Goal: Task Accomplishment & Management: Complete application form

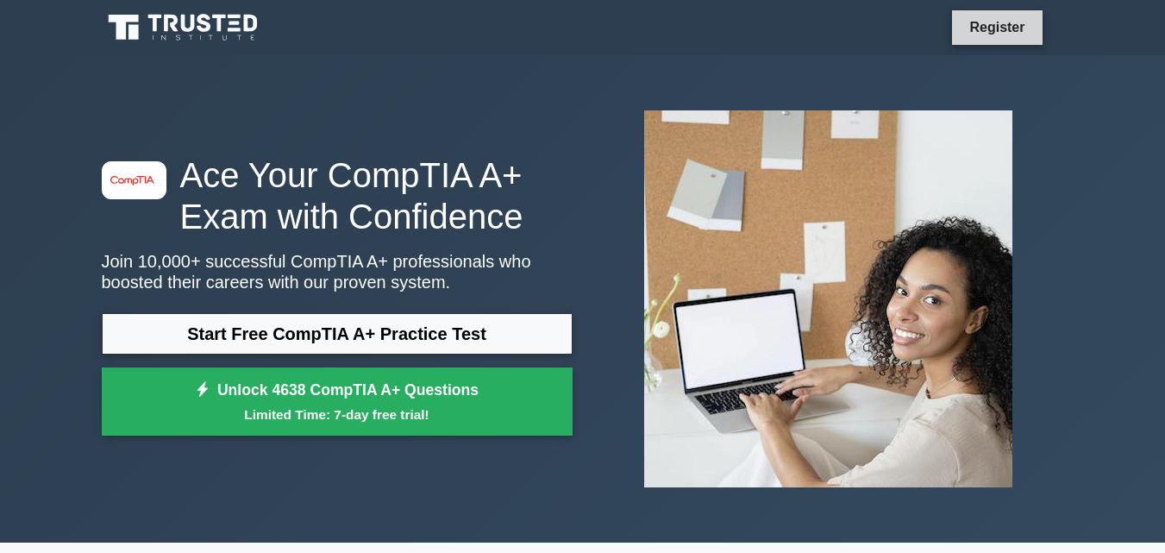
click at [1015, 34] on link "Register" at bounding box center [997, 27] width 76 height 22
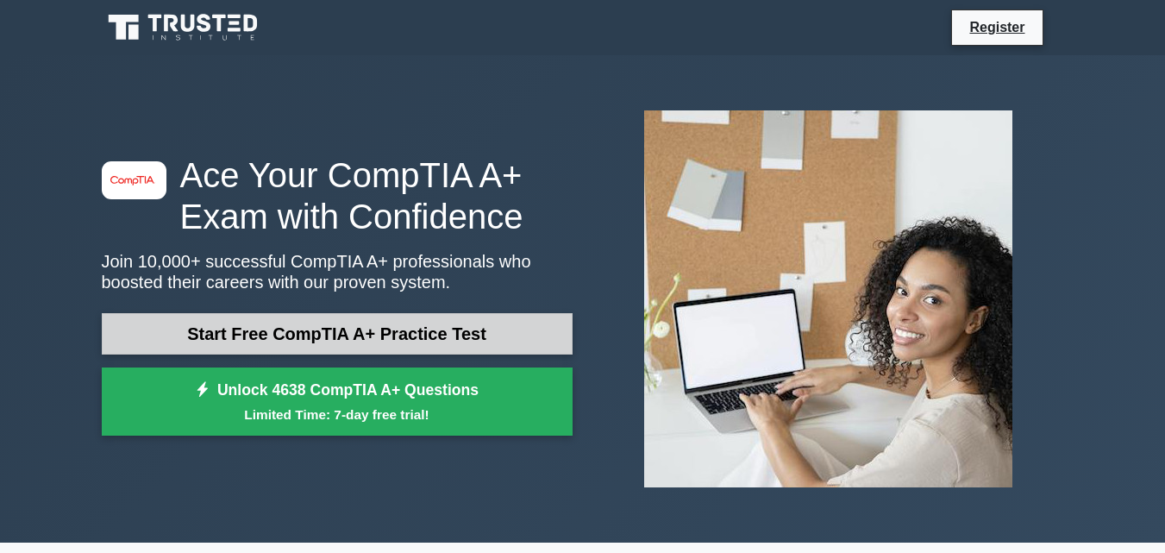
click at [511, 331] on link "Start Free CompTIA A+ Practice Test" at bounding box center [337, 333] width 471 height 41
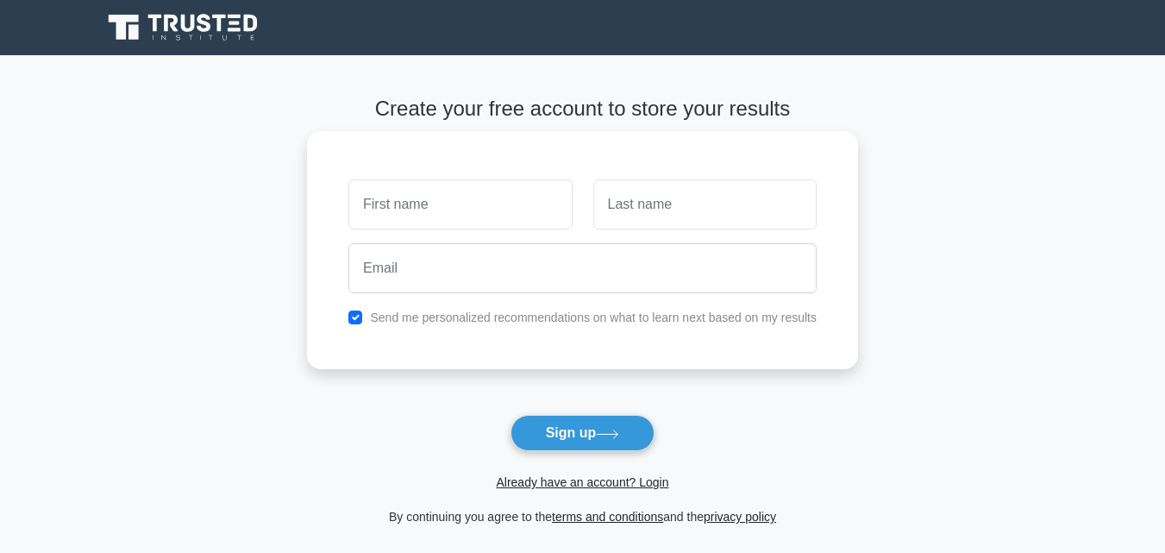
click at [460, 202] on input "text" at bounding box center [459, 204] width 223 height 50
type input "grace"
click at [646, 201] on input "text" at bounding box center [704, 204] width 223 height 50
type input "tidong"
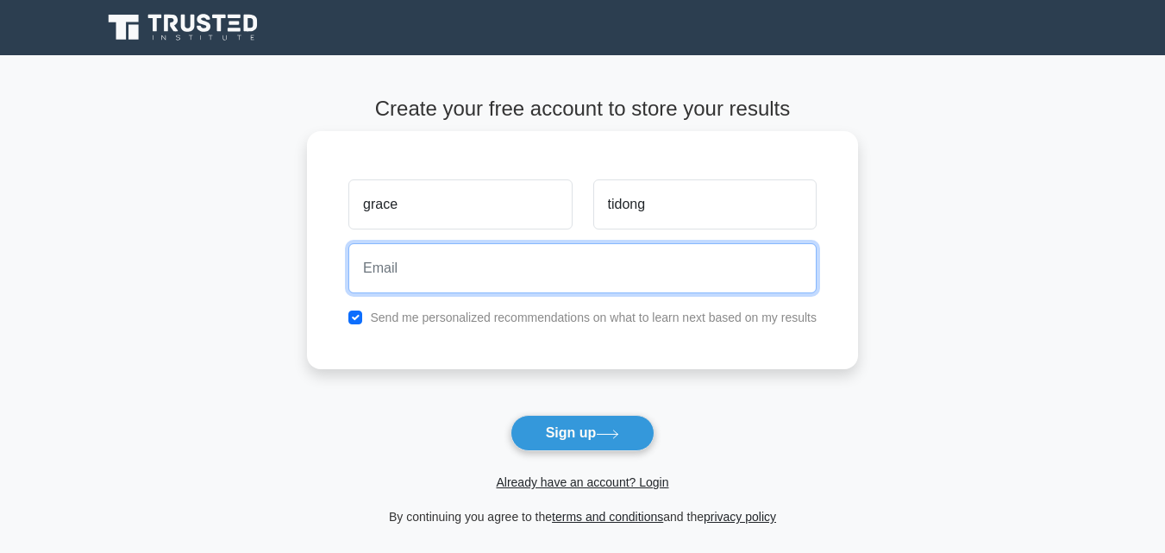
click at [495, 275] on input "email" at bounding box center [582, 268] width 468 height 50
type input "G"
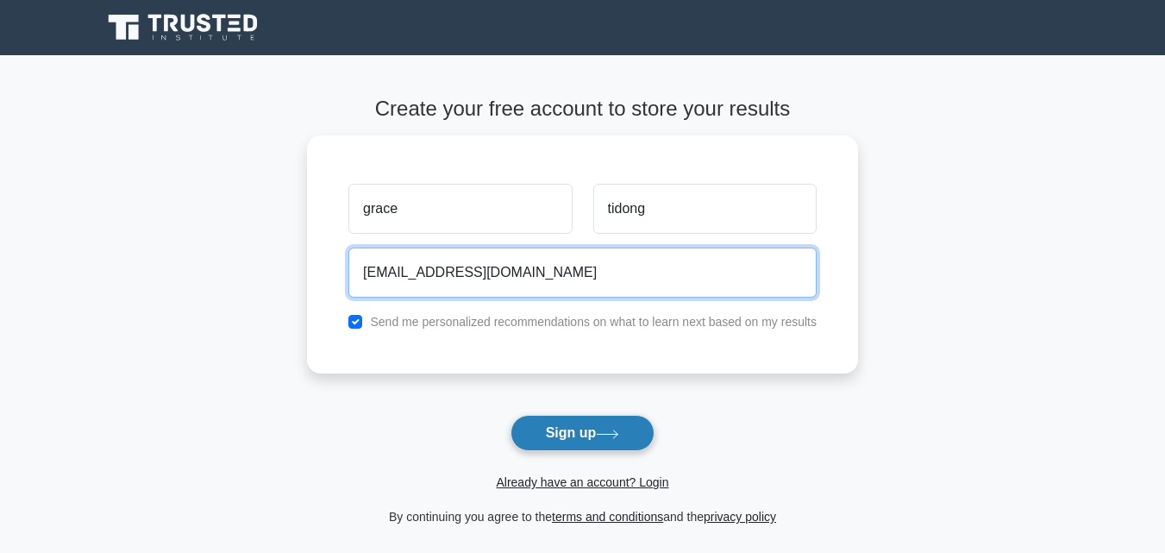
type input "[EMAIL_ADDRESS][DOMAIN_NAME]"
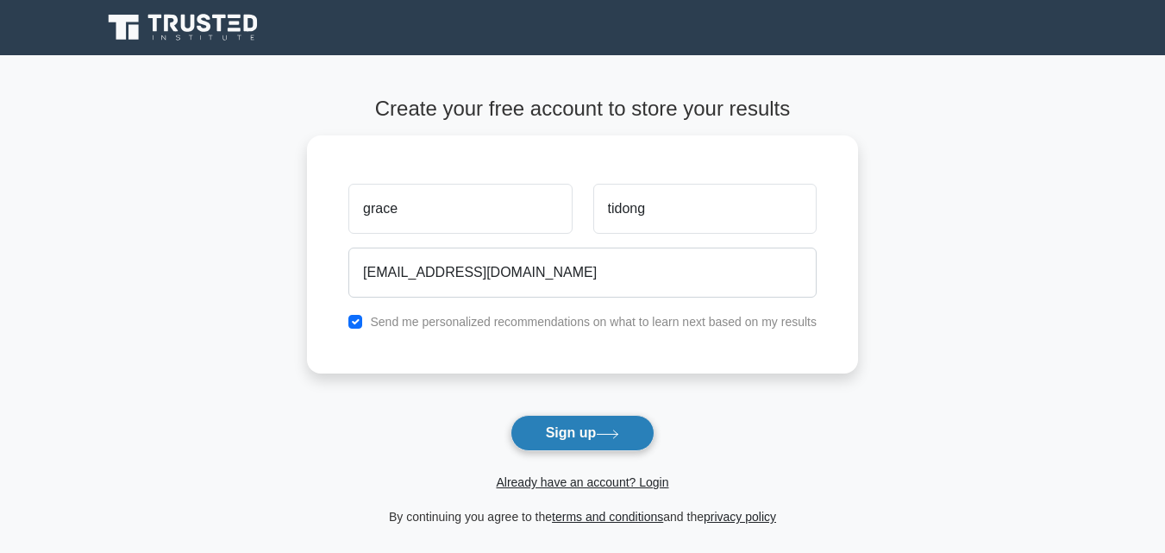
click at [592, 431] on button "Sign up" at bounding box center [582, 433] width 145 height 36
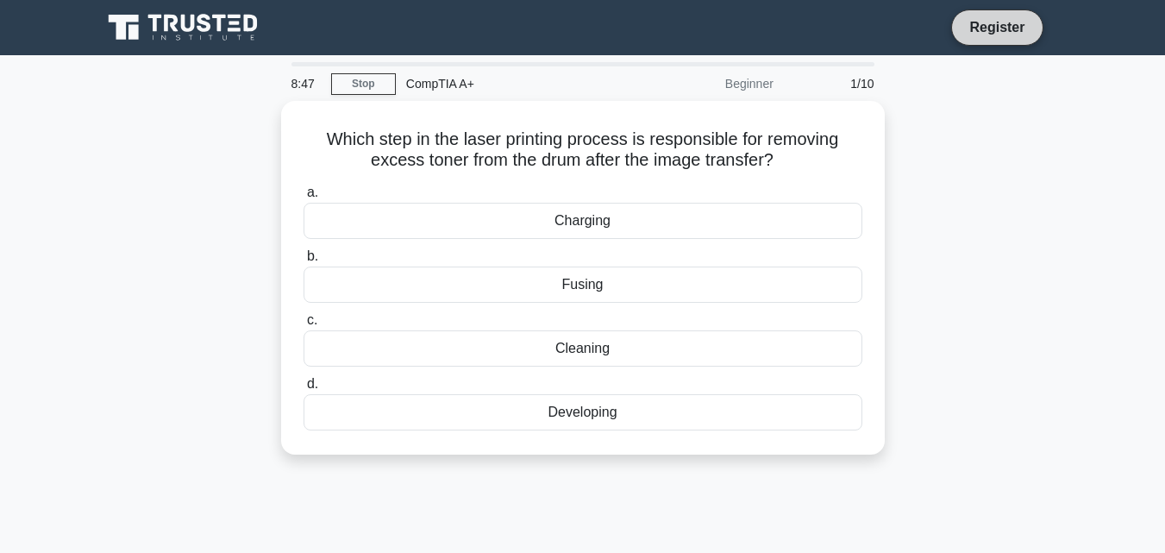
click at [982, 27] on link "Register" at bounding box center [997, 27] width 76 height 22
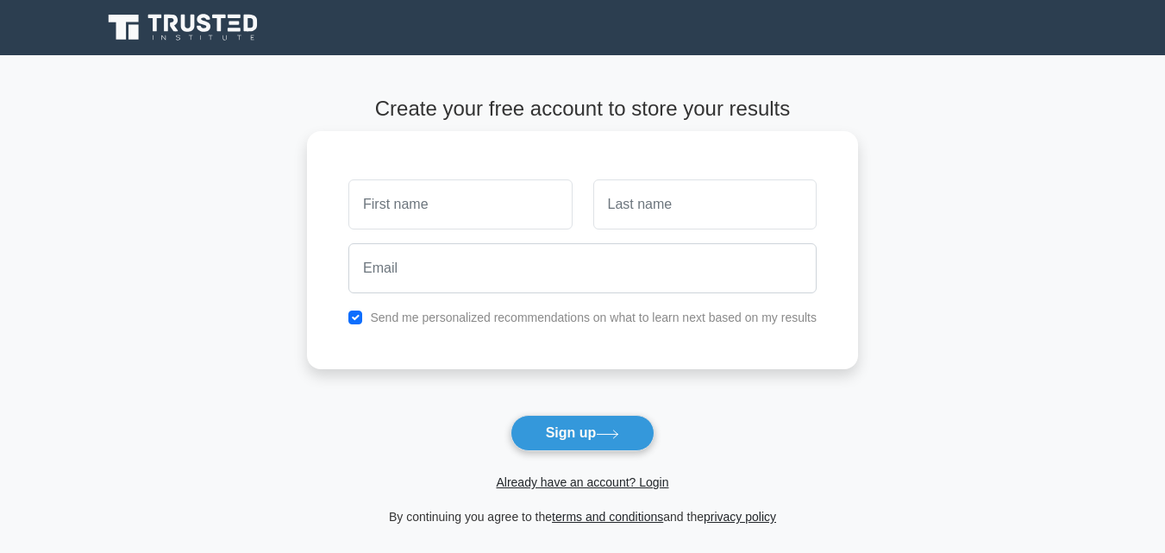
click at [463, 198] on input "text" at bounding box center [459, 204] width 223 height 50
type input "grace"
click at [655, 215] on input "text" at bounding box center [704, 204] width 223 height 50
type input "tidong"
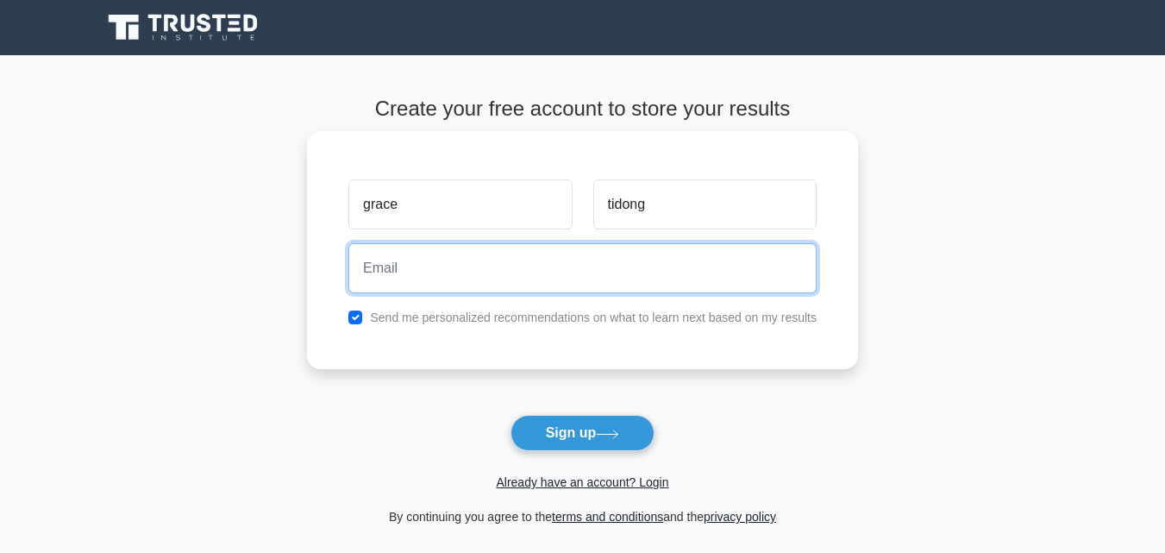
click at [485, 273] on input "email" at bounding box center [582, 268] width 468 height 50
type input "gracetidong20@gmail.com"
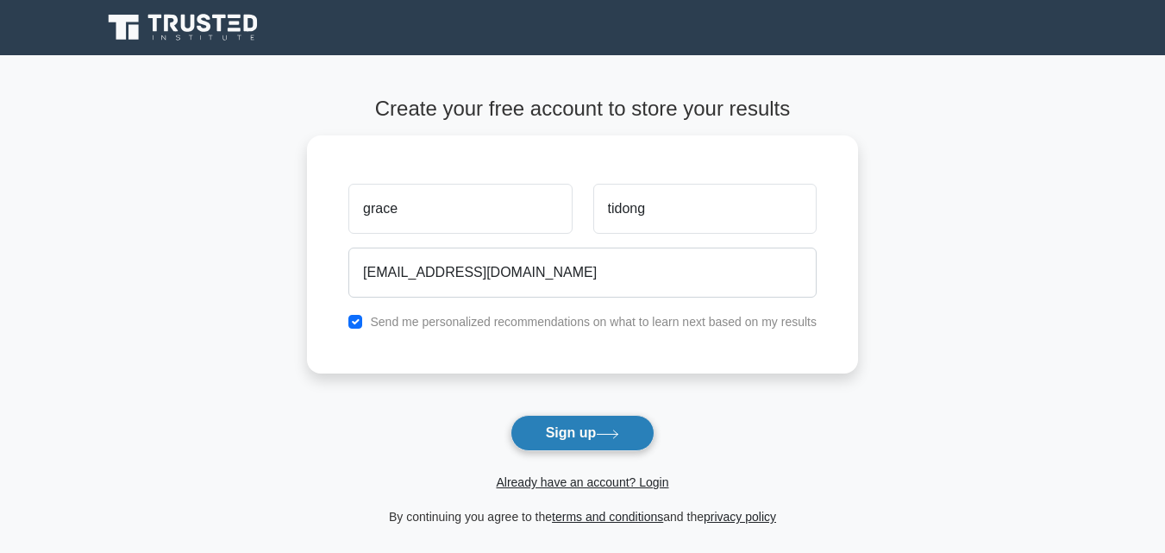
click at [583, 438] on button "Sign up" at bounding box center [582, 433] width 145 height 36
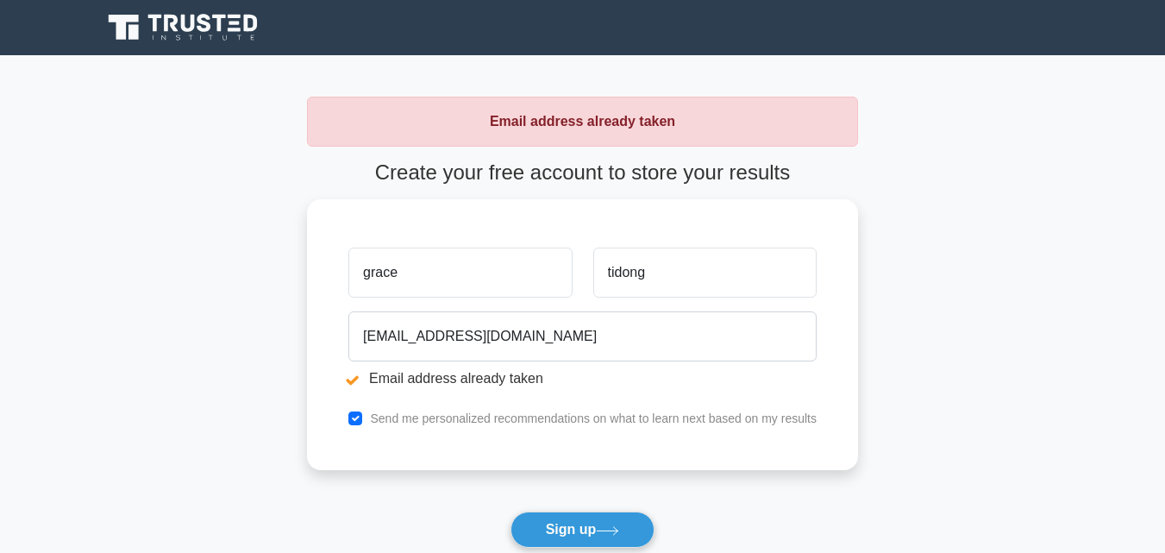
drag, startPoint x: 577, startPoint y: 529, endPoint x: 579, endPoint y: 515, distance: 13.9
click at [579, 523] on button "Sign up" at bounding box center [582, 529] width 145 height 36
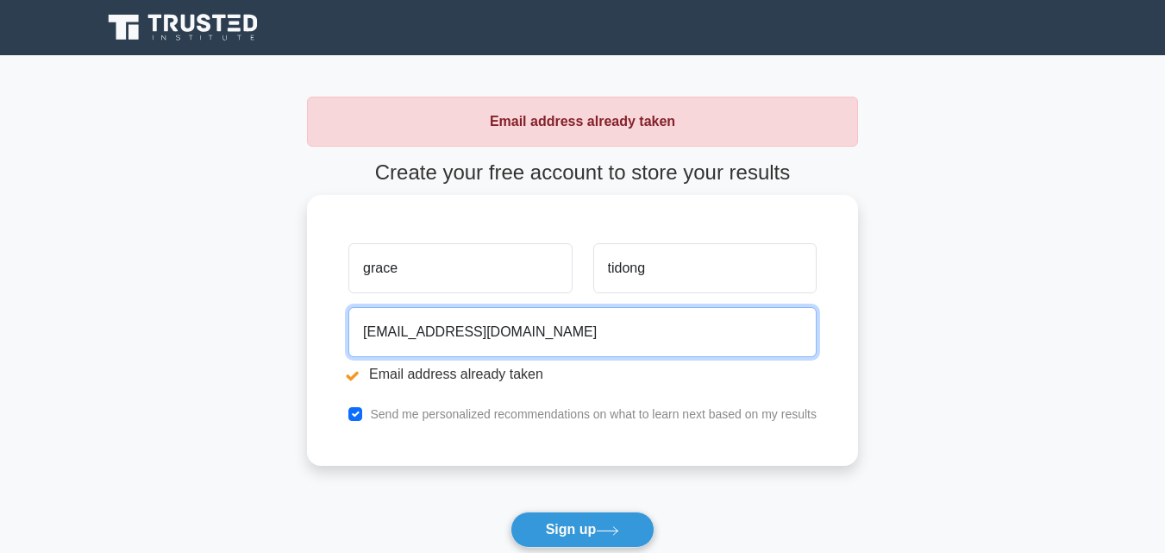
click at [549, 348] on input "[EMAIL_ADDRESS][DOMAIN_NAME]" at bounding box center [582, 332] width 468 height 50
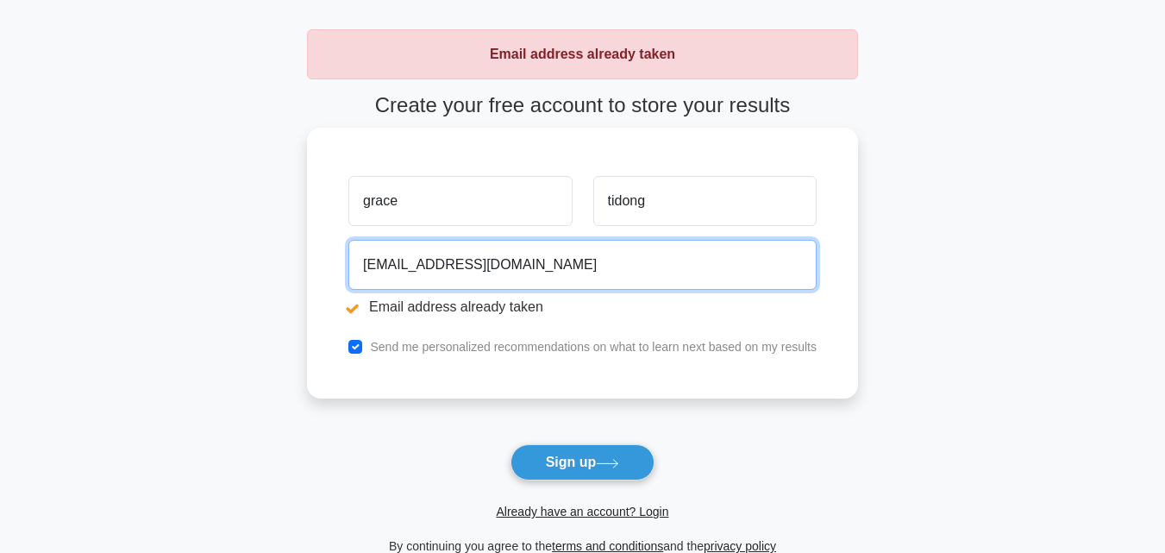
scroll to position [172, 0]
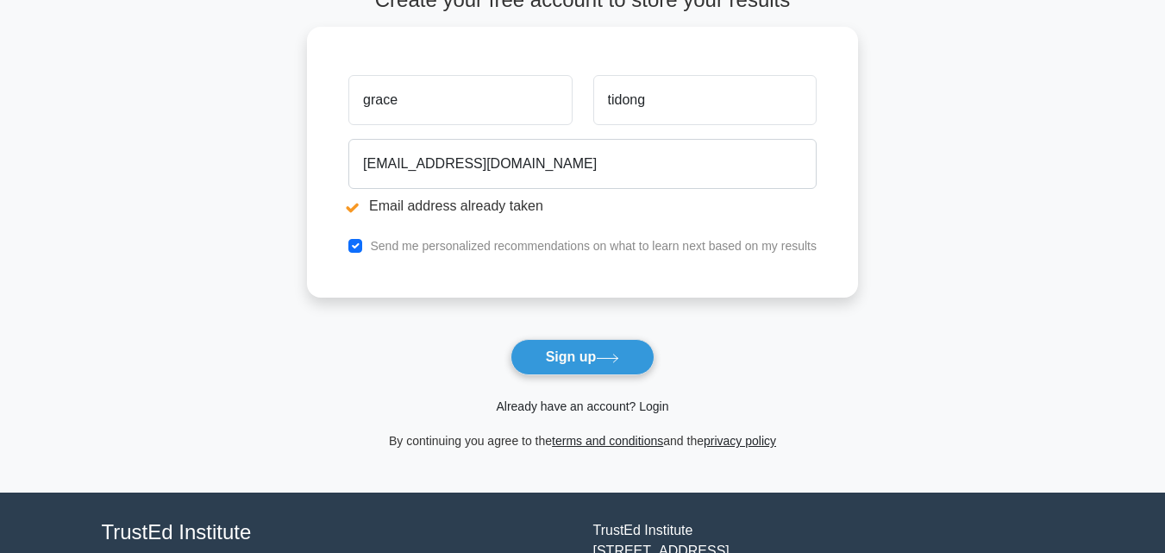
click at [645, 405] on link "Already have an account? Login" at bounding box center [582, 406] width 172 height 14
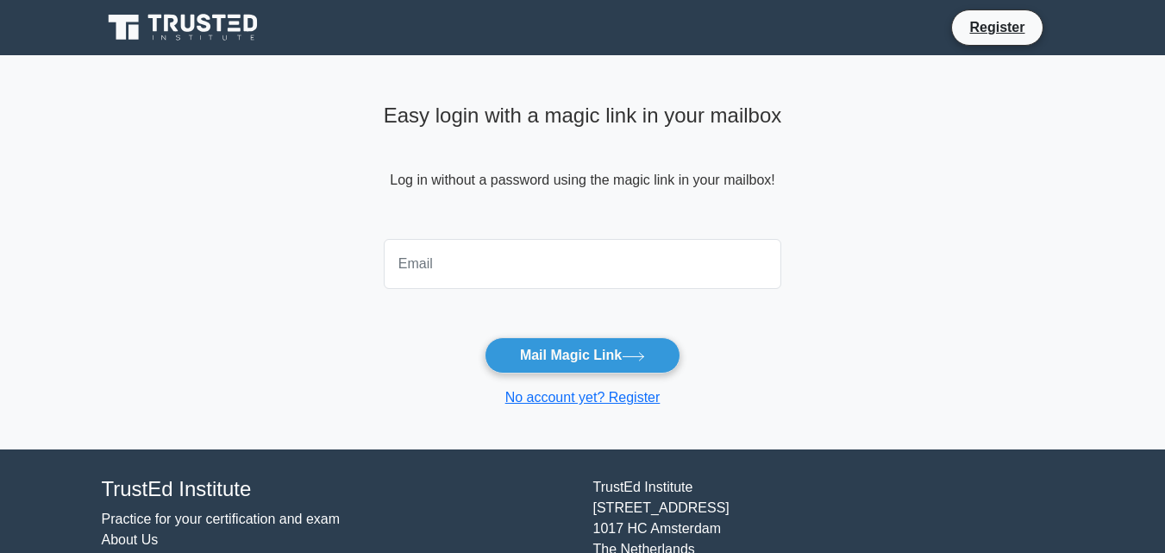
click at [425, 265] on input "email" at bounding box center [583, 264] width 398 height 50
type input "[EMAIL_ADDRESS][DOMAIN_NAME]"
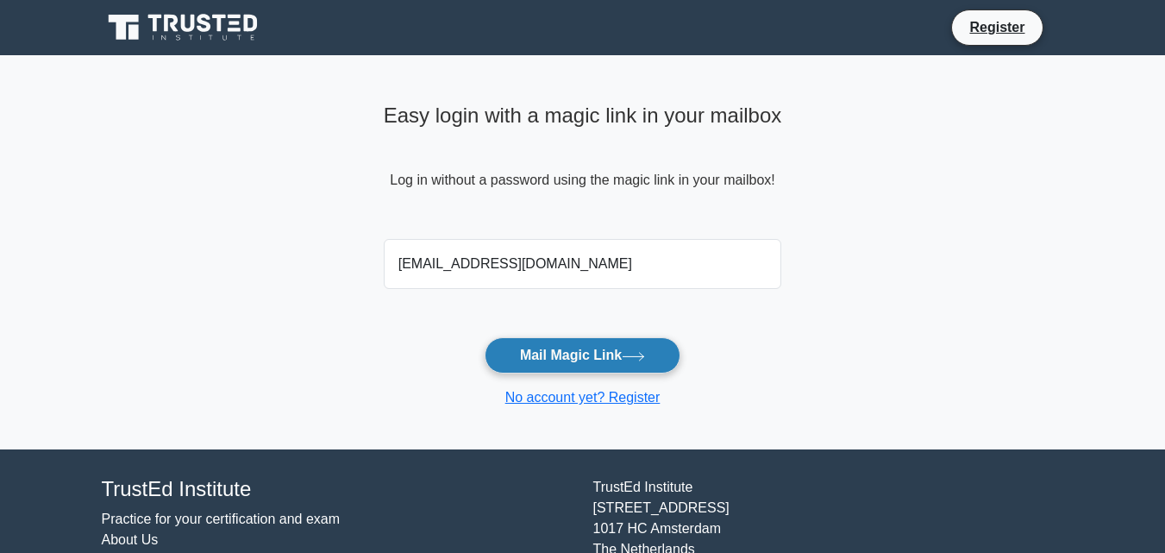
click at [630, 352] on icon at bounding box center [633, 356] width 23 height 9
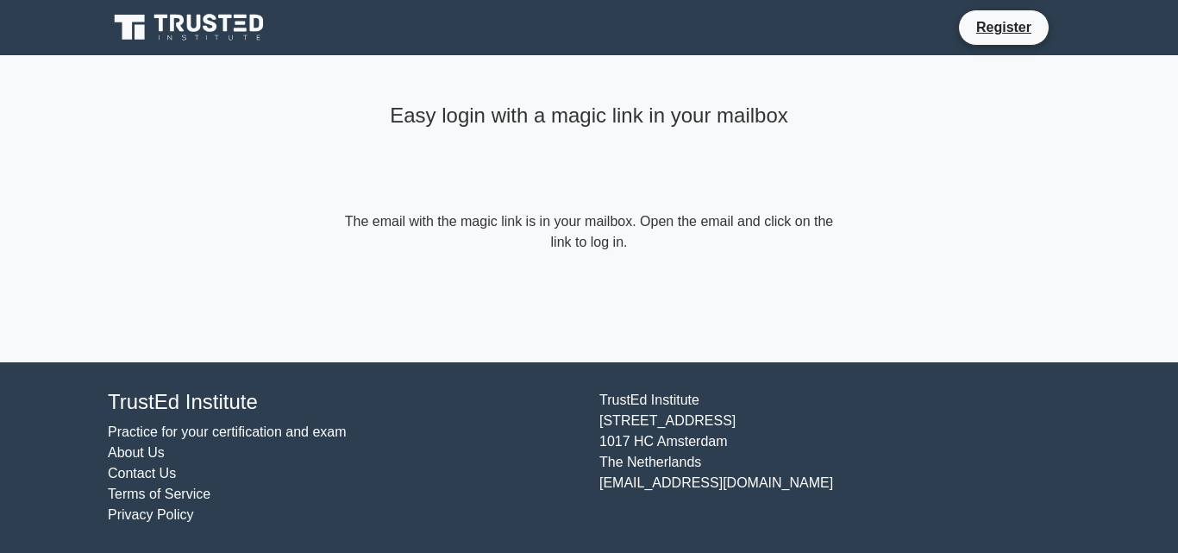
click at [160, 36] on icon at bounding box center [191, 27] width 166 height 33
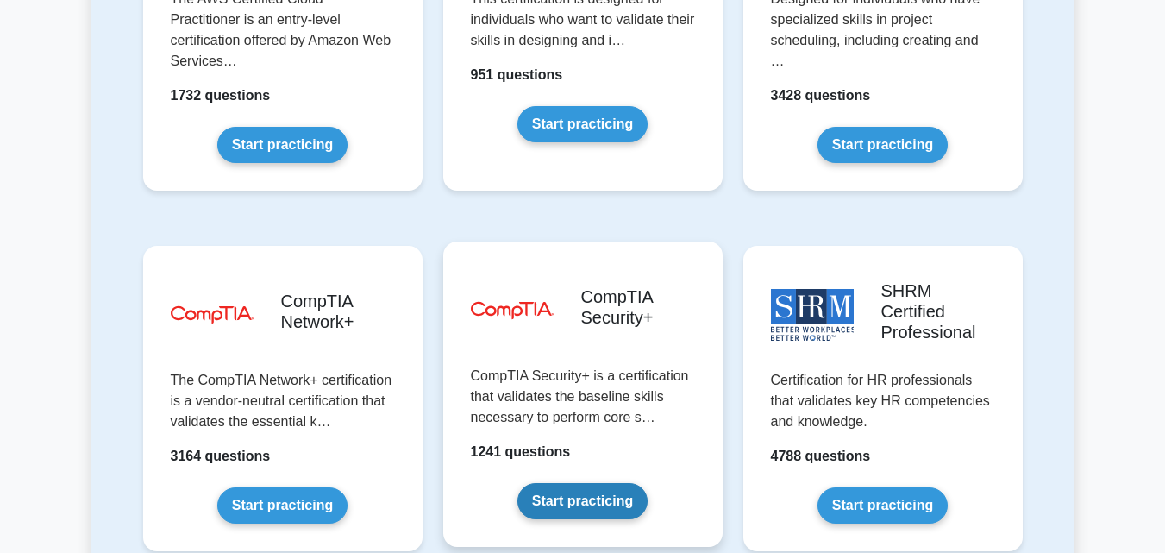
scroll to position [3191, 0]
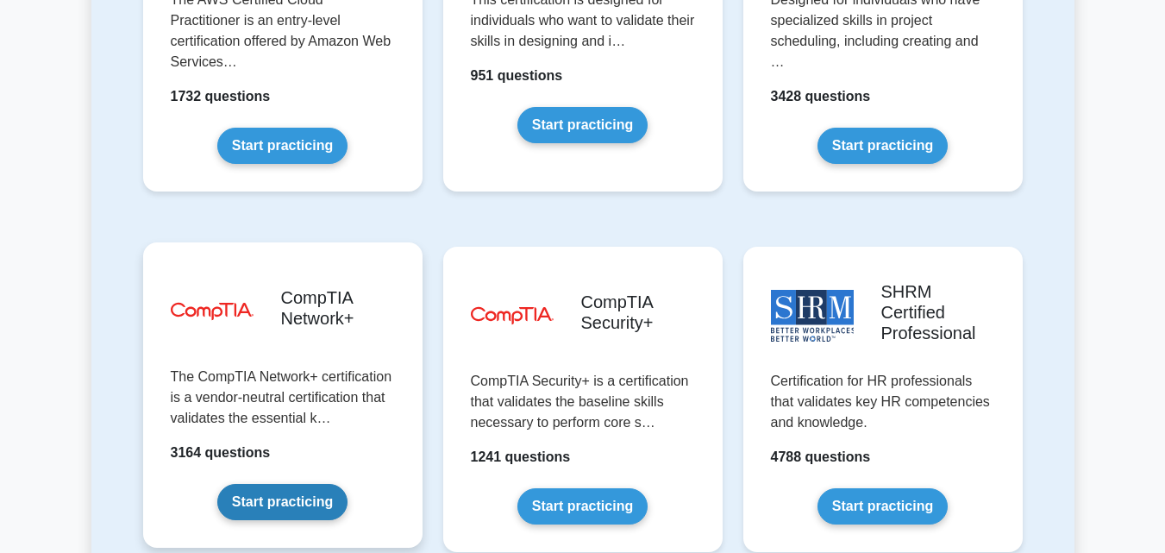
click at [304, 484] on link "Start practicing" at bounding box center [282, 502] width 130 height 36
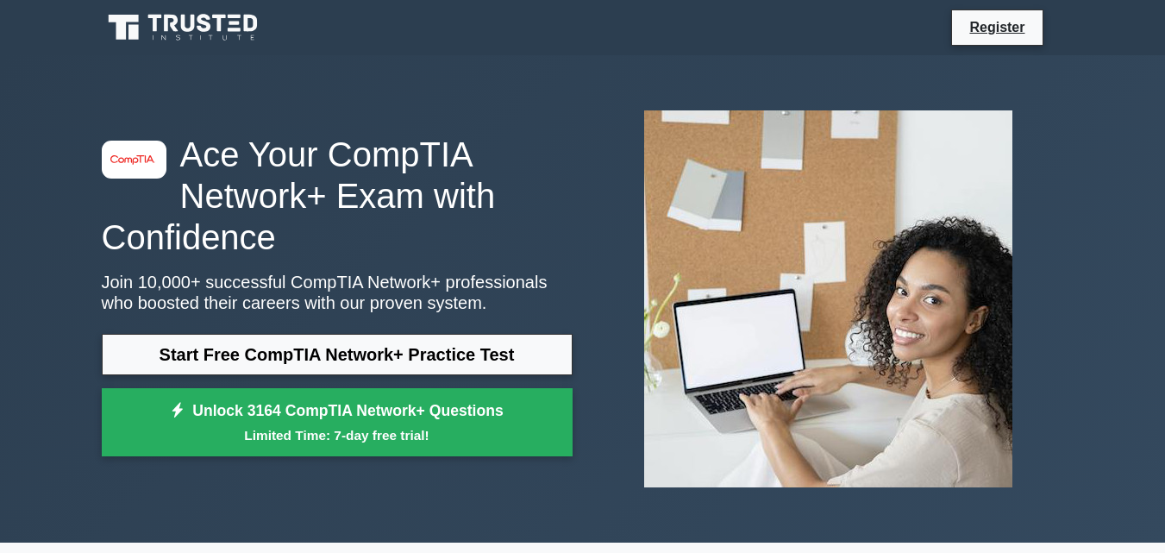
click at [217, 25] on icon at bounding box center [185, 27] width 166 height 33
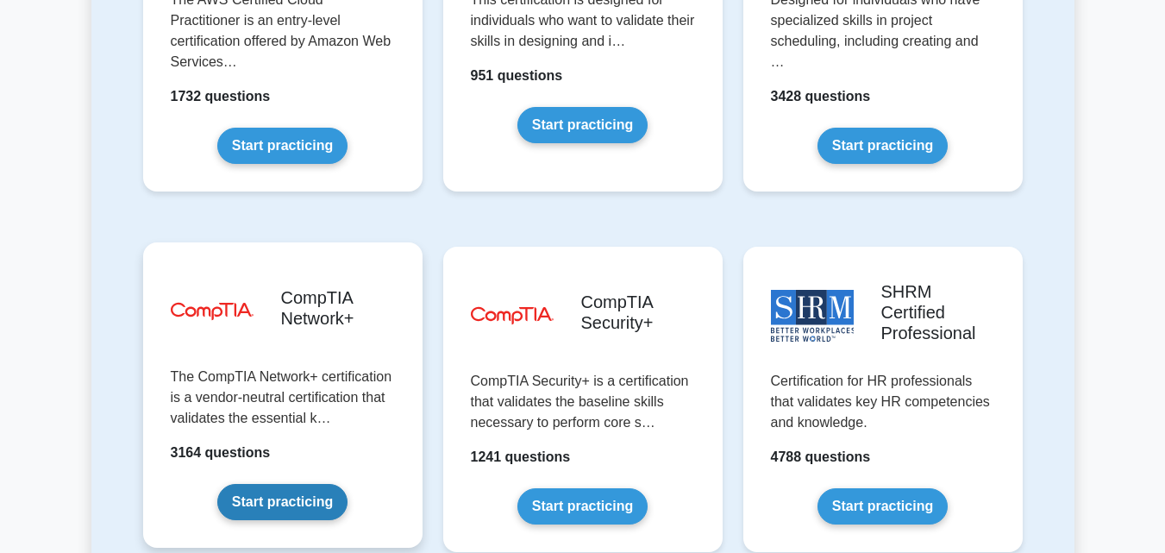
scroll to position [3277, 0]
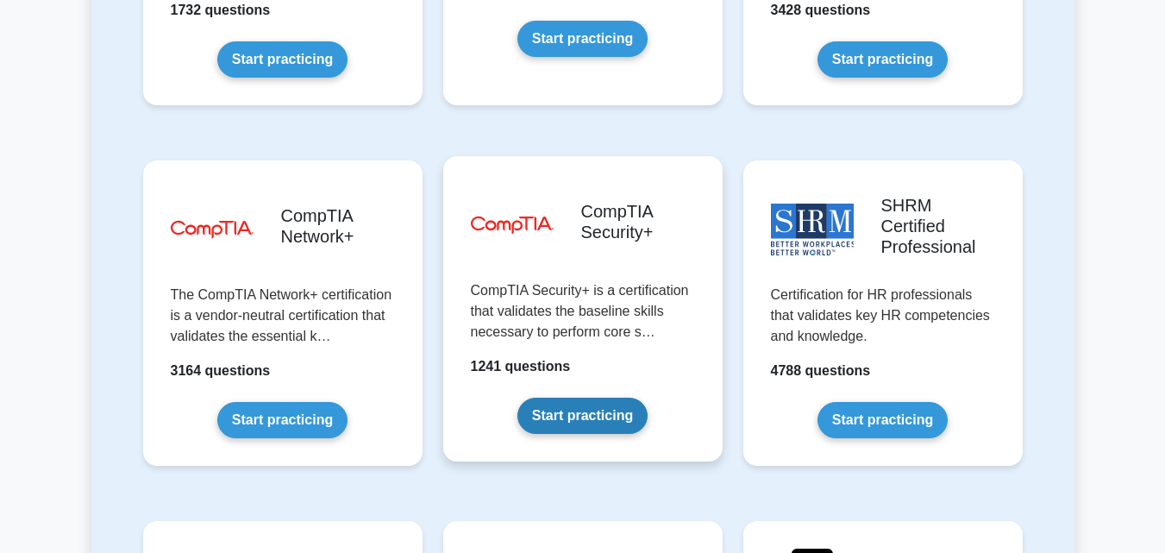
click at [569, 398] on link "Start practicing" at bounding box center [582, 416] width 130 height 36
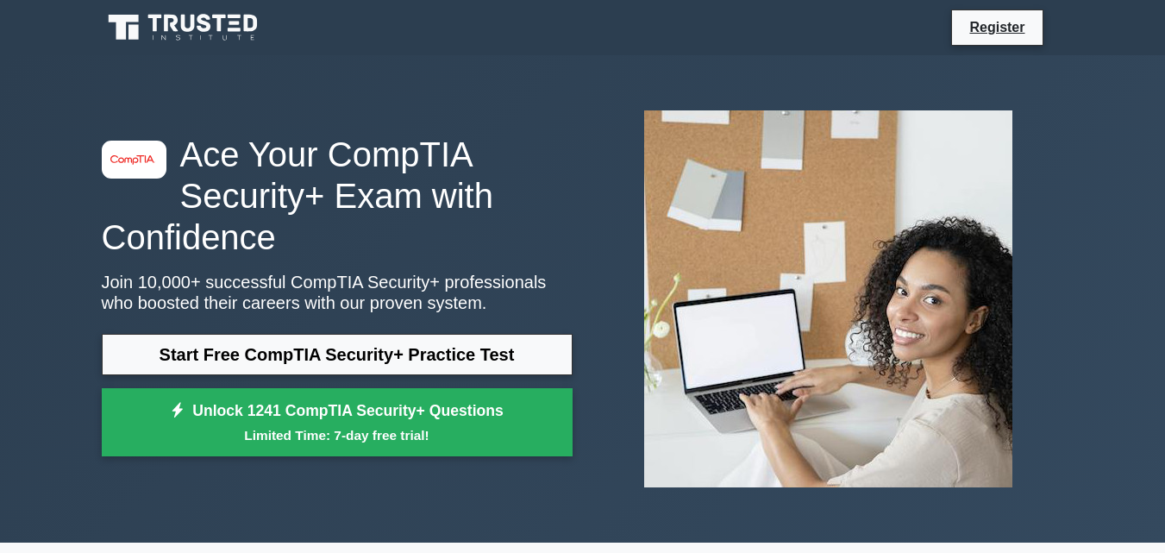
click at [205, 20] on icon at bounding box center [185, 27] width 166 height 33
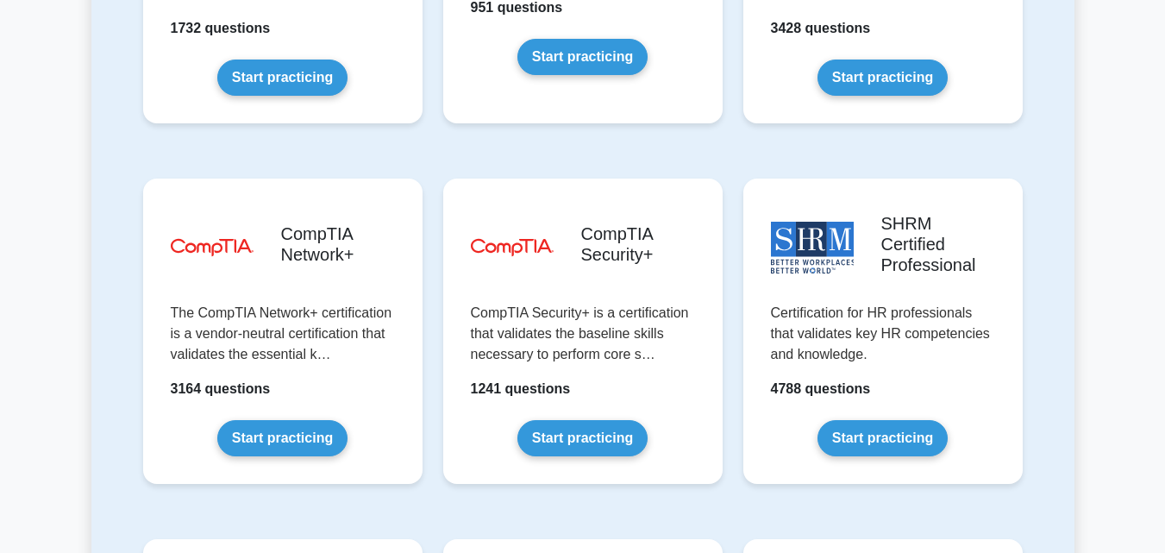
scroll to position [3363, 0]
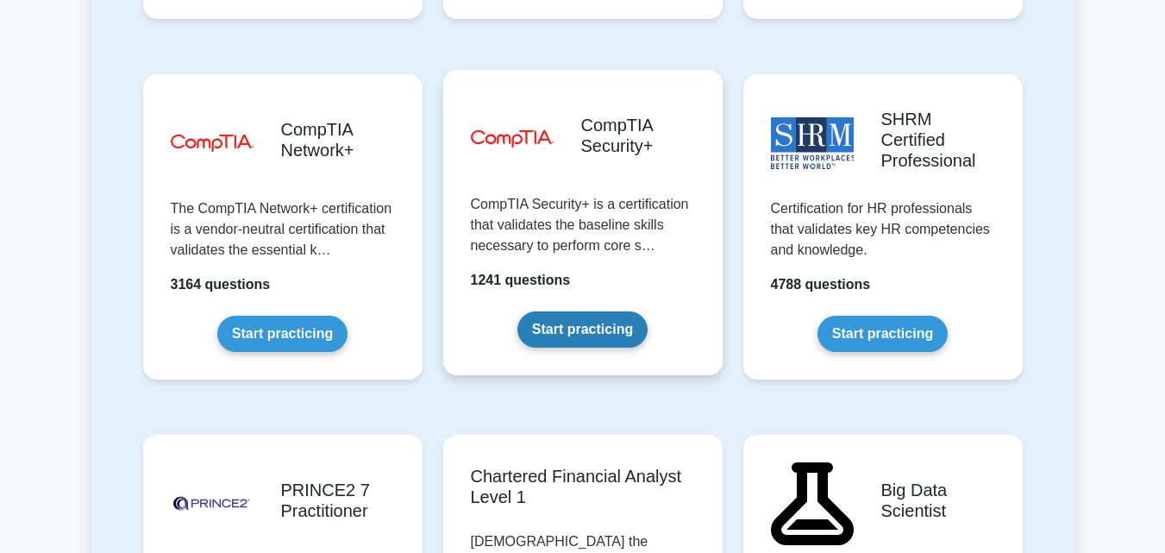
click at [573, 311] on link "Start practicing" at bounding box center [582, 329] width 130 height 36
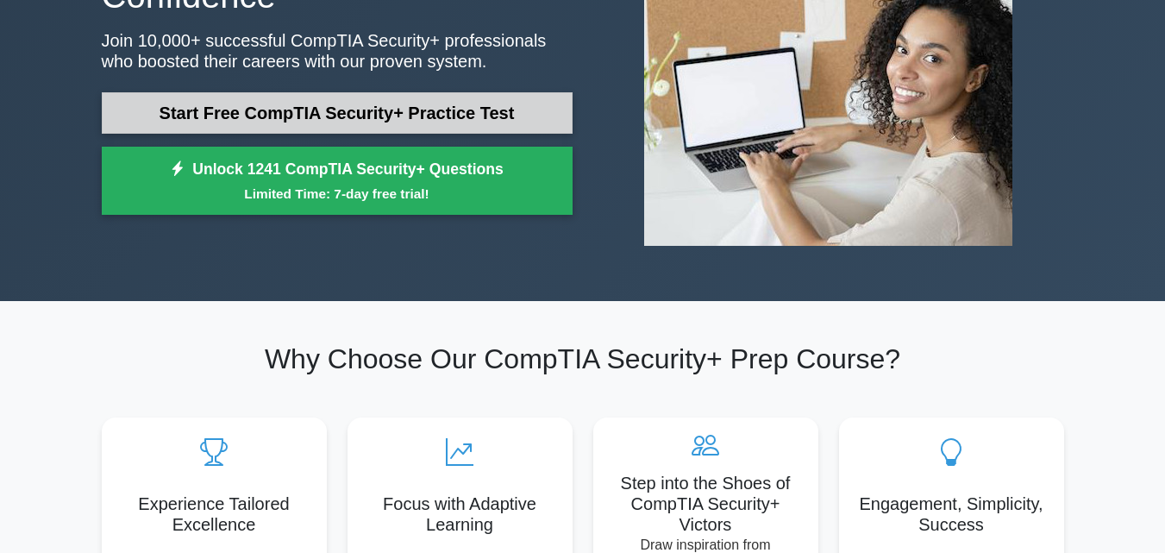
scroll to position [172, 0]
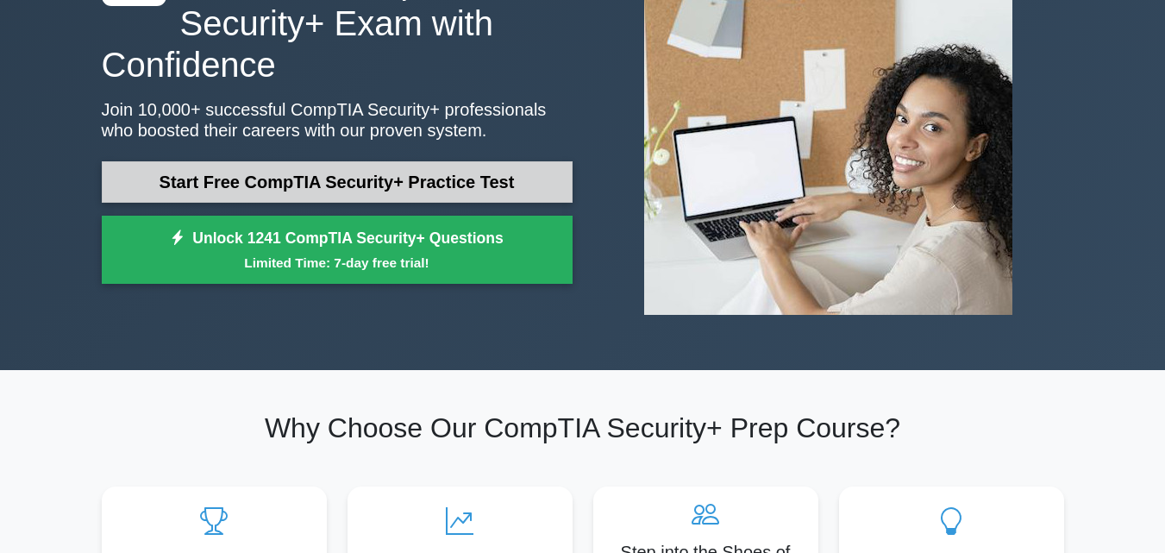
click at [372, 181] on link "Start Free CompTIA Security+ Practice Test" at bounding box center [337, 181] width 471 height 41
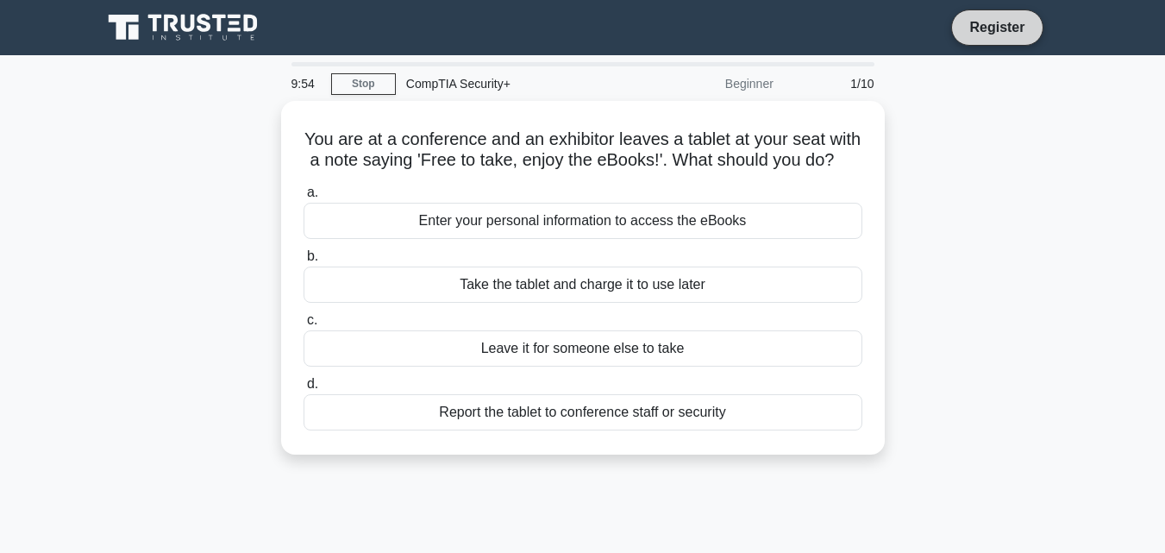
click at [992, 20] on link "Register" at bounding box center [997, 27] width 76 height 22
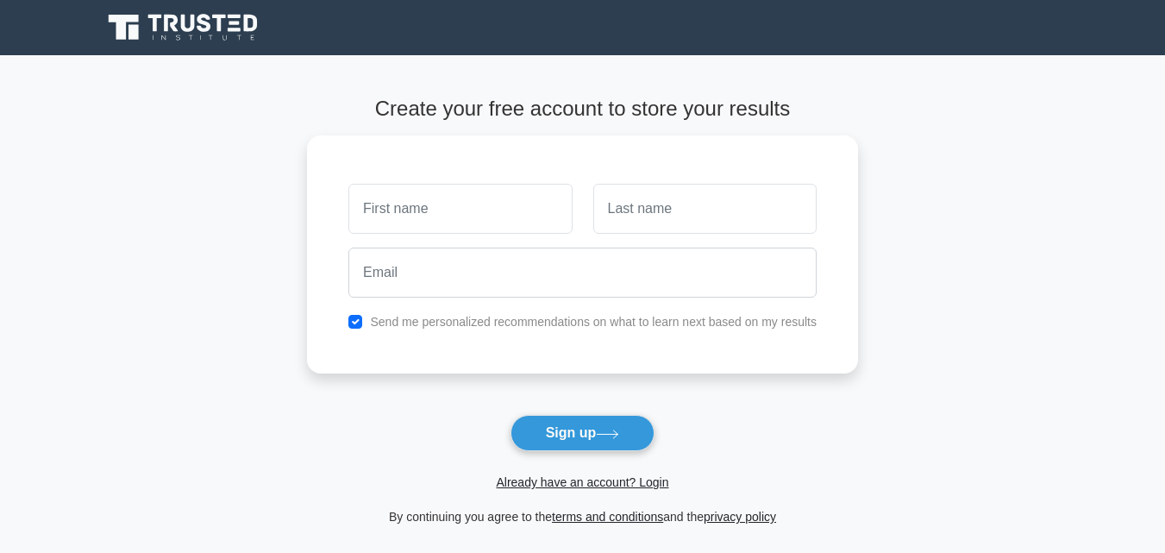
click at [207, 22] on icon at bounding box center [204, 23] width 14 height 18
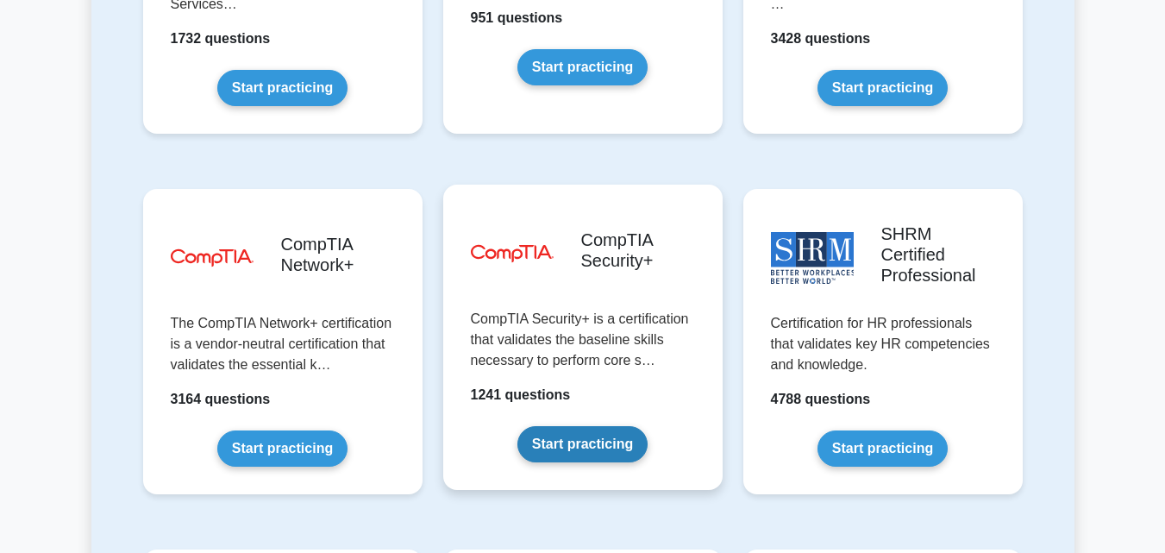
scroll to position [3277, 0]
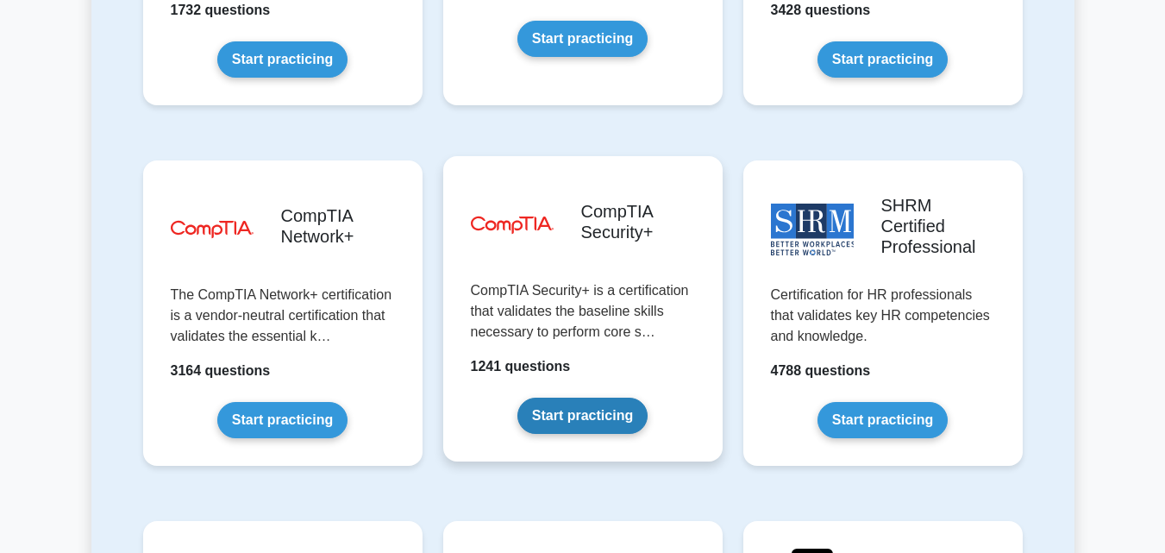
click at [562, 398] on link "Start practicing" at bounding box center [582, 416] width 130 height 36
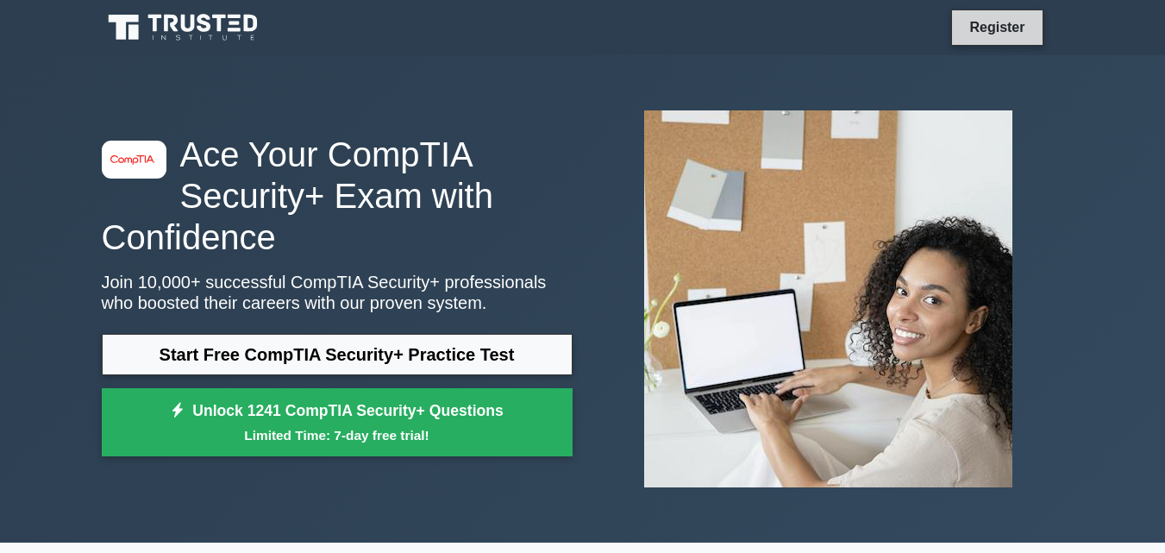
click at [995, 21] on link "Register" at bounding box center [997, 27] width 76 height 22
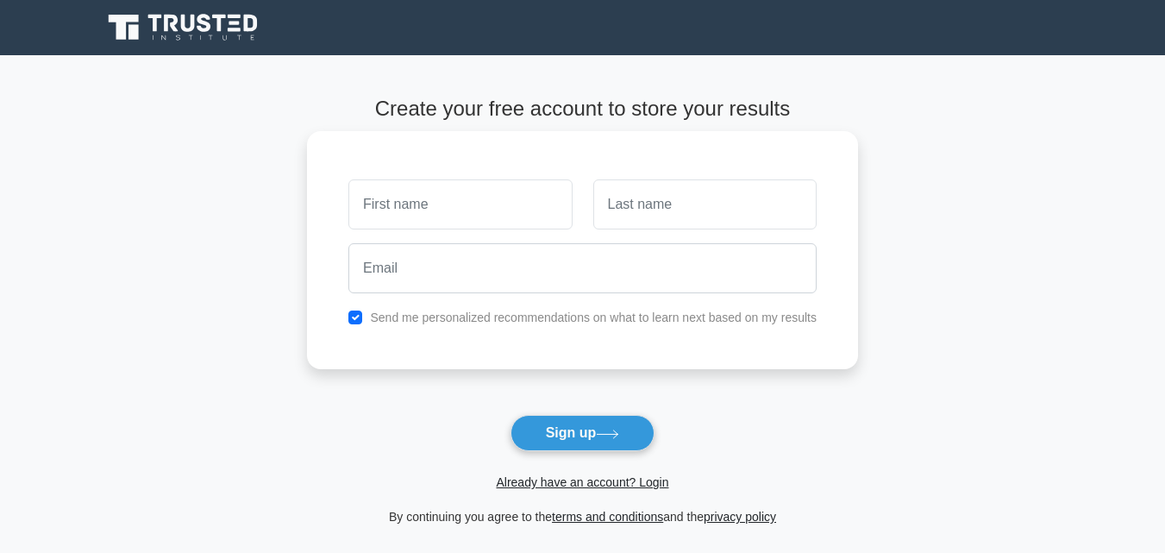
click at [422, 207] on input "text" at bounding box center [459, 204] width 223 height 50
type input "grace"
click at [616, 195] on input "text" at bounding box center [704, 204] width 223 height 50
type input "tidong"
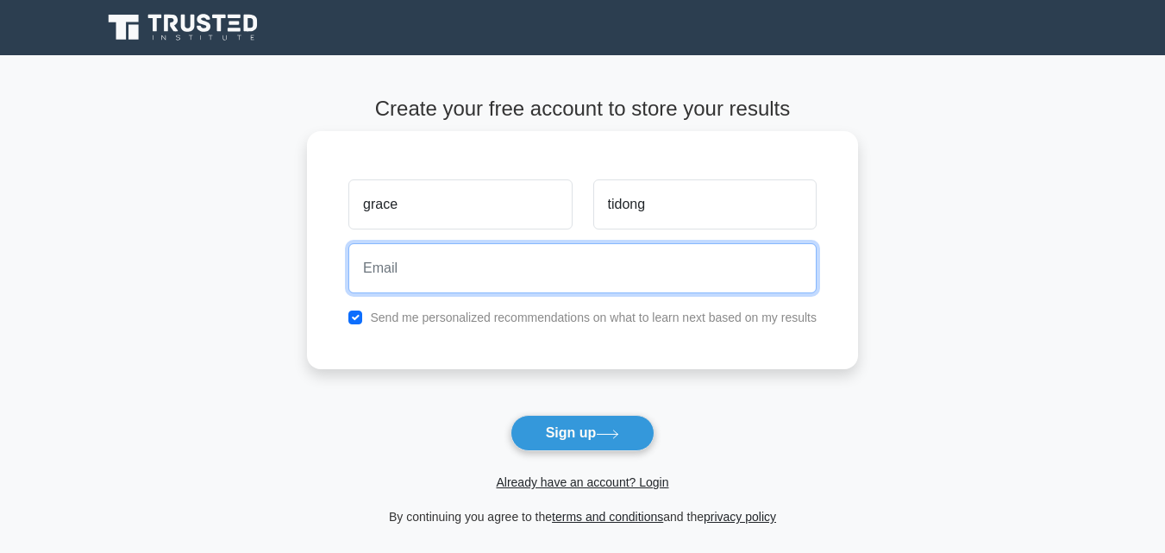
click at [479, 275] on input "email" at bounding box center [582, 268] width 468 height 50
type input "gracetidong20@gmail.com"
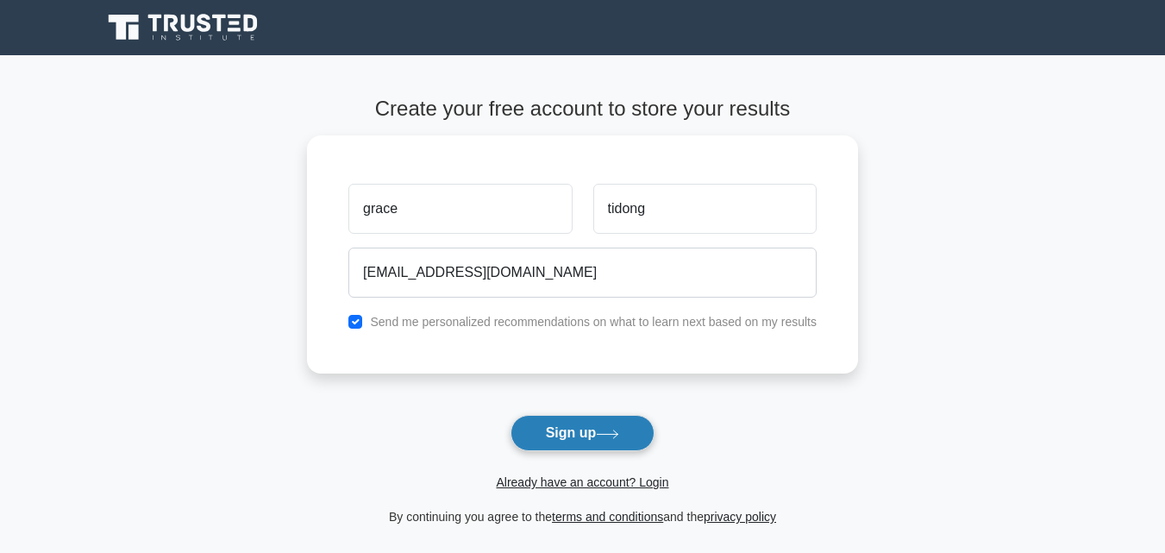
click at [576, 428] on button "Sign up" at bounding box center [582, 433] width 145 height 36
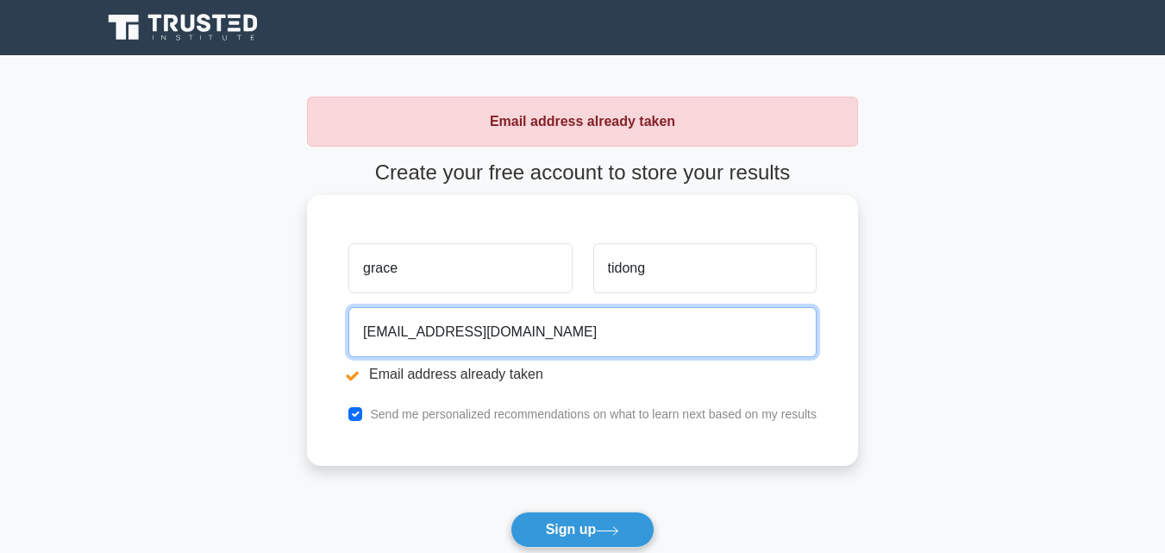
click at [453, 342] on input "[EMAIL_ADDRESS][DOMAIN_NAME]" at bounding box center [582, 332] width 468 height 50
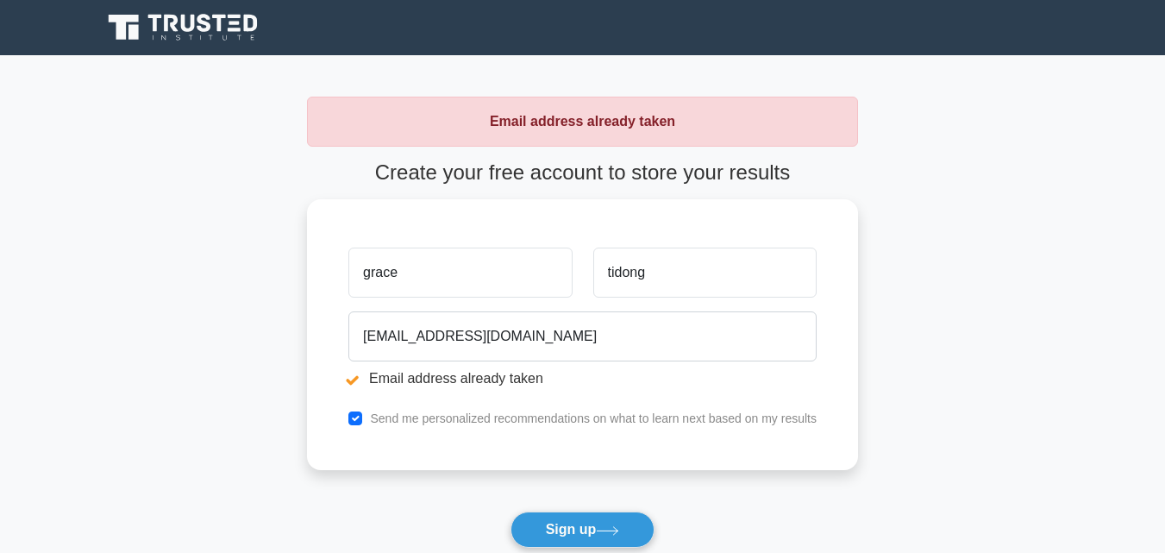
click at [612, 528] on icon at bounding box center [607, 530] width 23 height 9
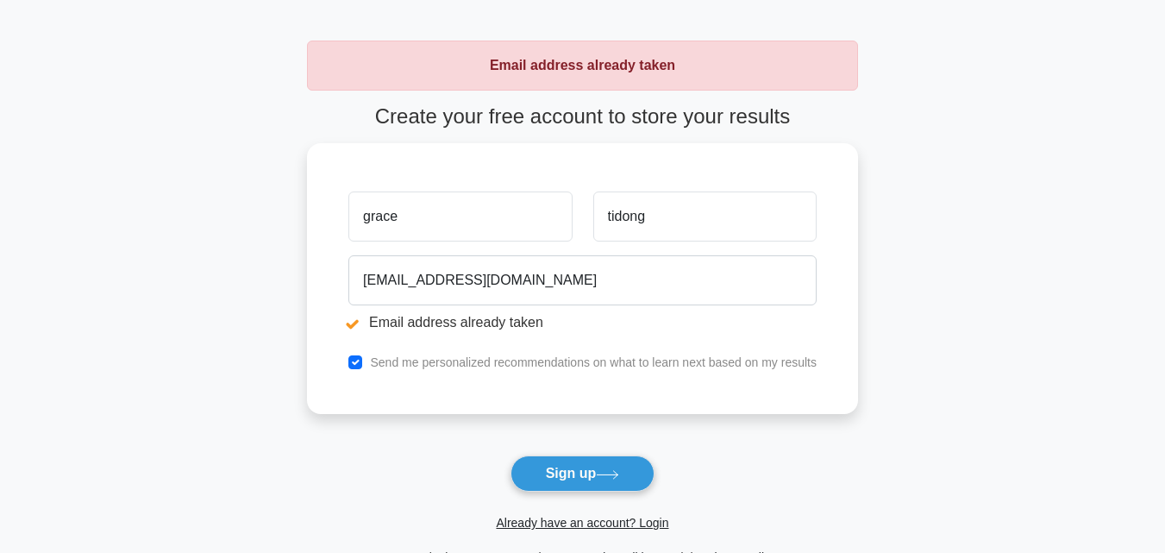
scroll to position [86, 0]
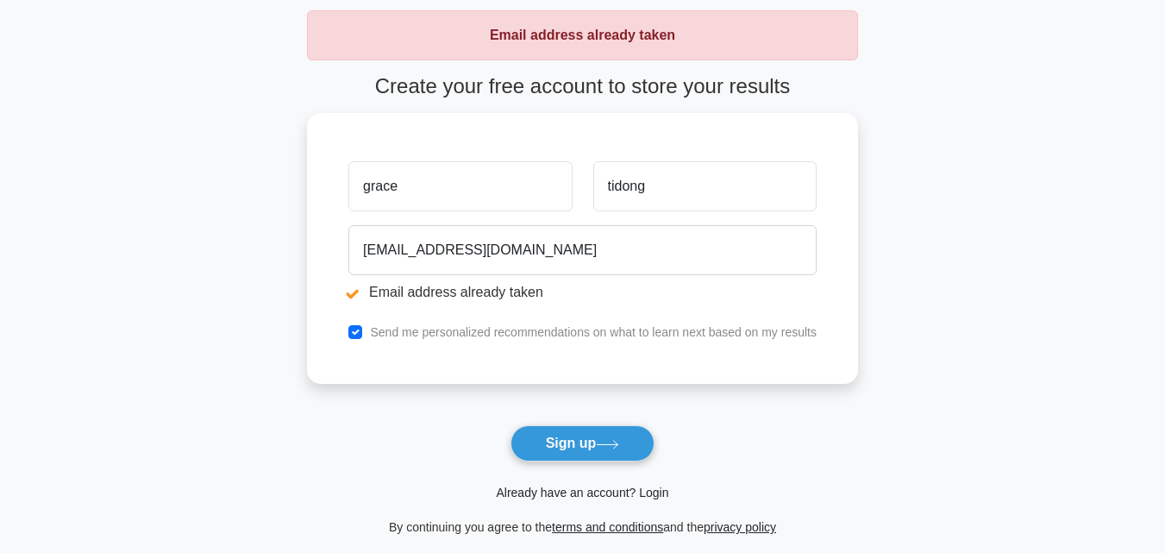
click at [647, 487] on link "Already have an account? Login" at bounding box center [582, 492] width 172 height 14
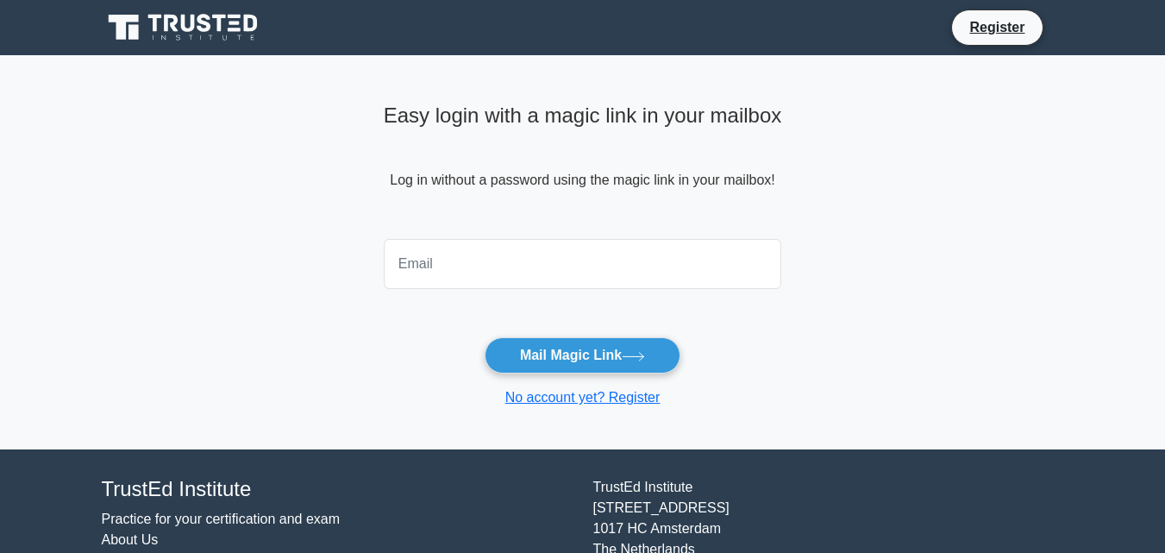
click at [462, 269] on input "email" at bounding box center [583, 264] width 398 height 50
type input "[EMAIL_ADDRESS][DOMAIN_NAME]"
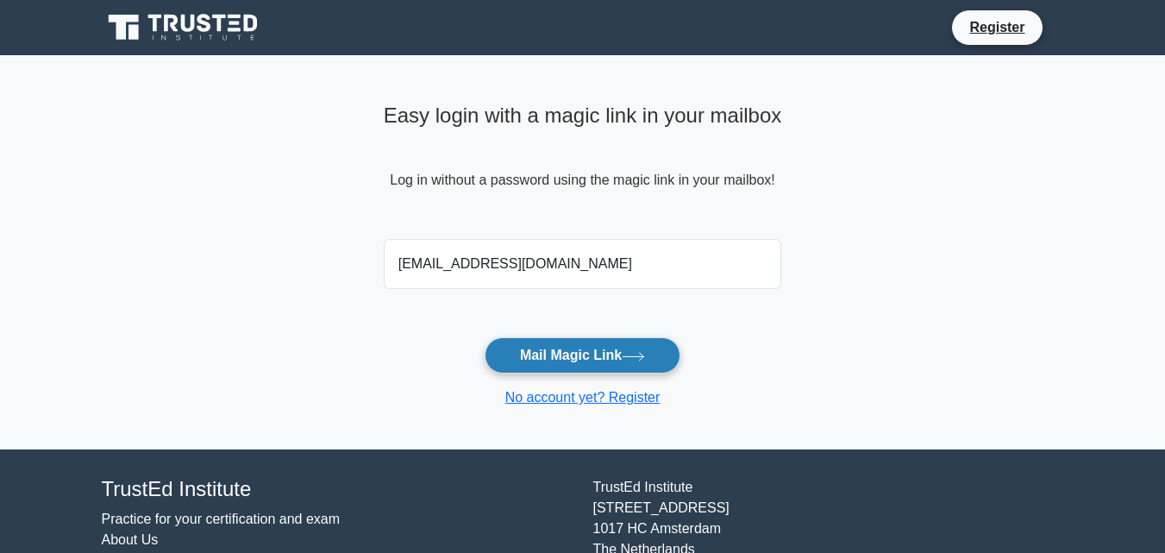
click at [594, 351] on button "Mail Magic Link" at bounding box center [583, 355] width 196 height 36
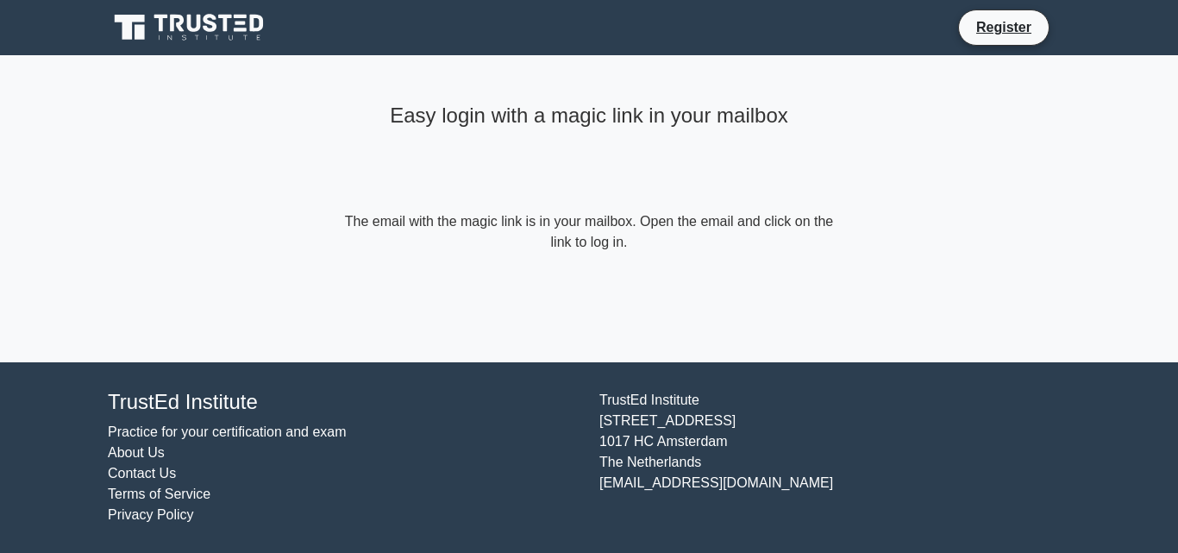
click at [576, 243] on form "The email with the magic link is in your mailbox. Open the email and click on t…" at bounding box center [589, 231] width 497 height 41
click at [1004, 26] on link "Register" at bounding box center [1004, 27] width 76 height 22
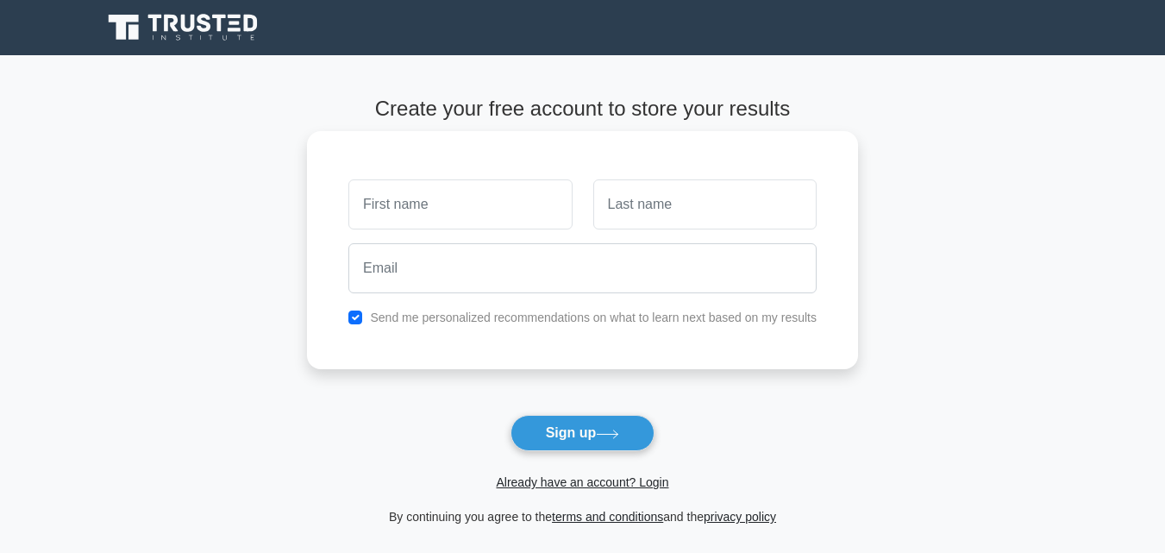
click at [446, 210] on input "text" at bounding box center [459, 204] width 223 height 50
type input "grace"
click at [667, 196] on input "text" at bounding box center [704, 204] width 223 height 50
type input "tidong"
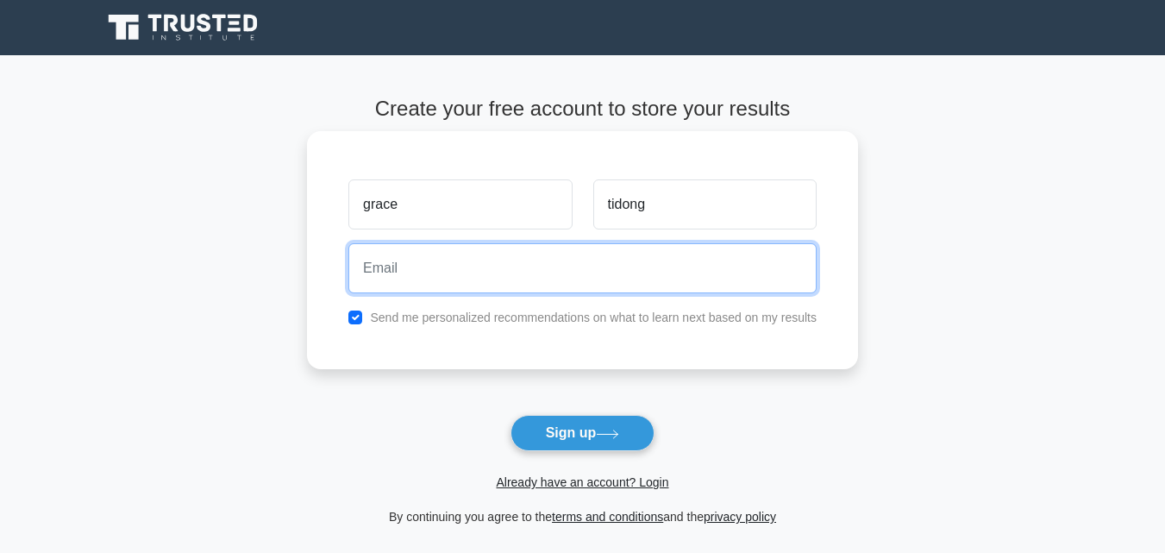
click at [520, 284] on input "email" at bounding box center [582, 268] width 468 height 50
type input "gracetidong20@gmail.com"
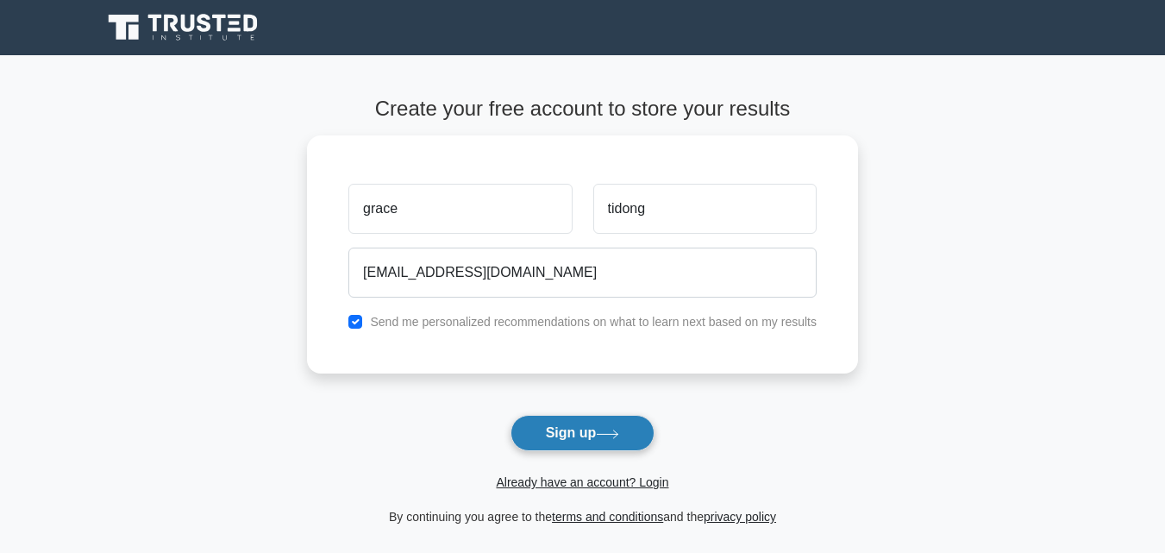
click at [584, 431] on button "Sign up" at bounding box center [582, 433] width 145 height 36
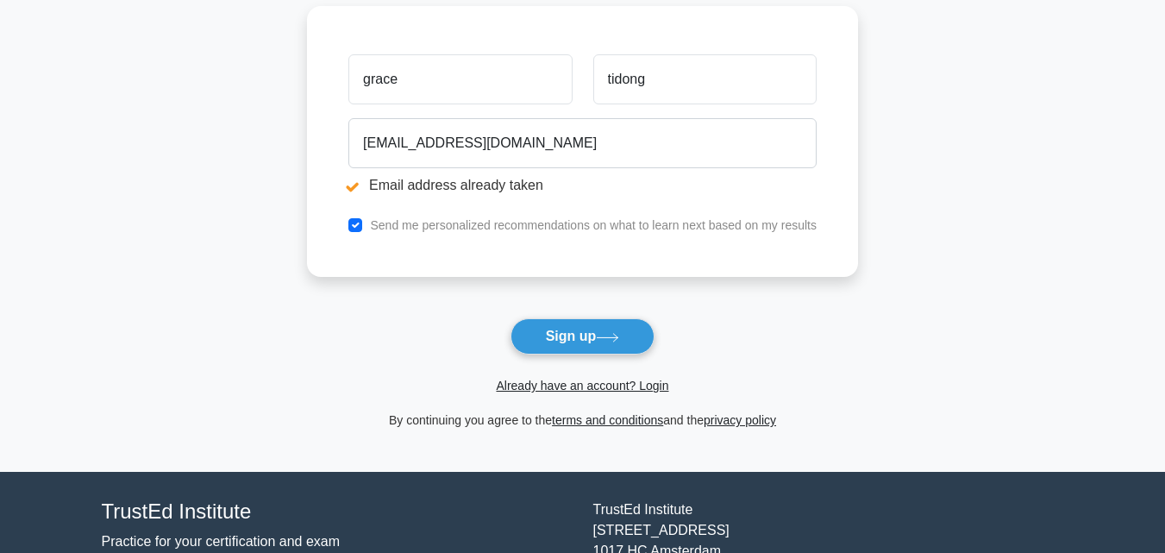
scroll to position [259, 0]
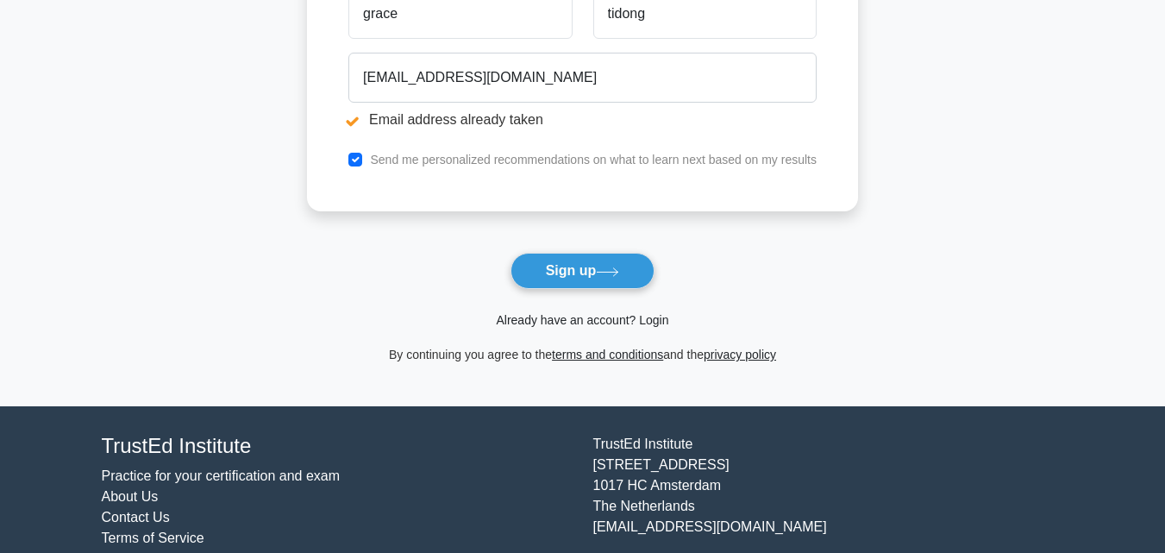
click at [644, 323] on link "Already have an account? Login" at bounding box center [582, 320] width 172 height 14
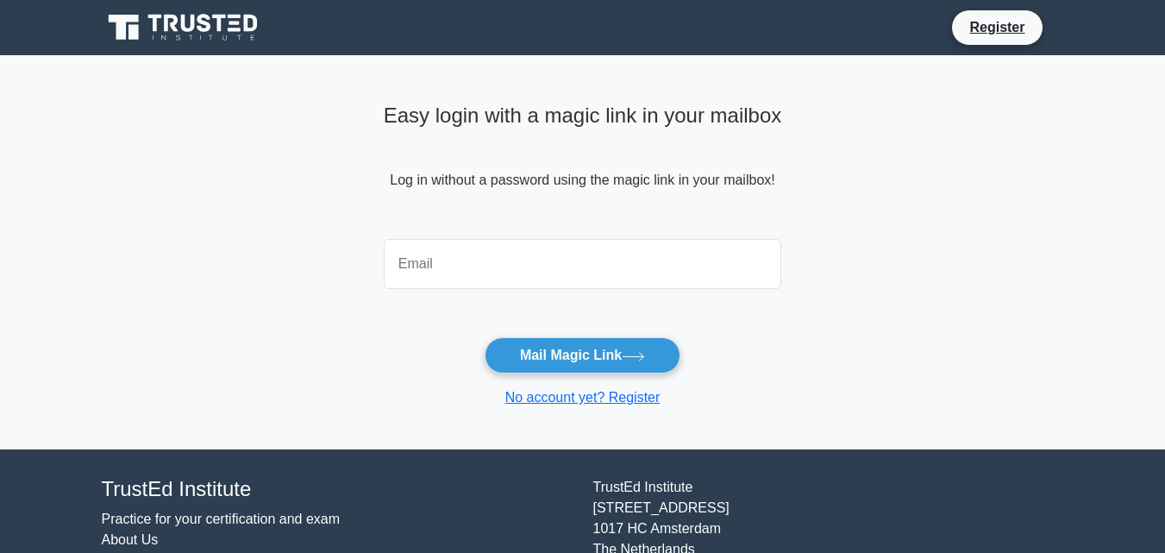
click at [451, 257] on input "email" at bounding box center [583, 264] width 398 height 50
type input "[EMAIL_ADDRESS][DOMAIN_NAME]"
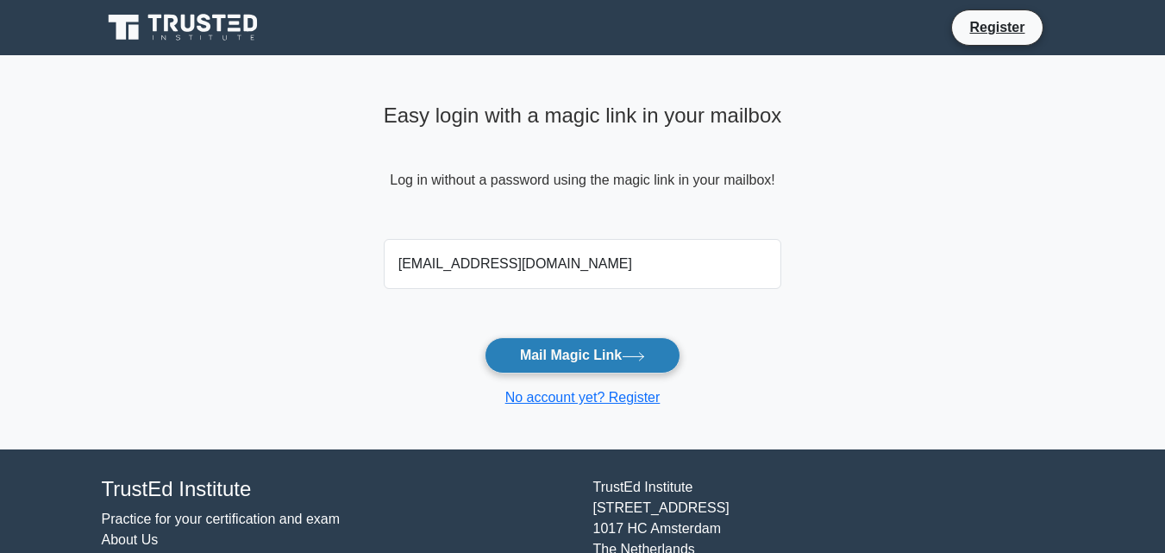
click at [565, 357] on button "Mail Magic Link" at bounding box center [583, 355] width 196 height 36
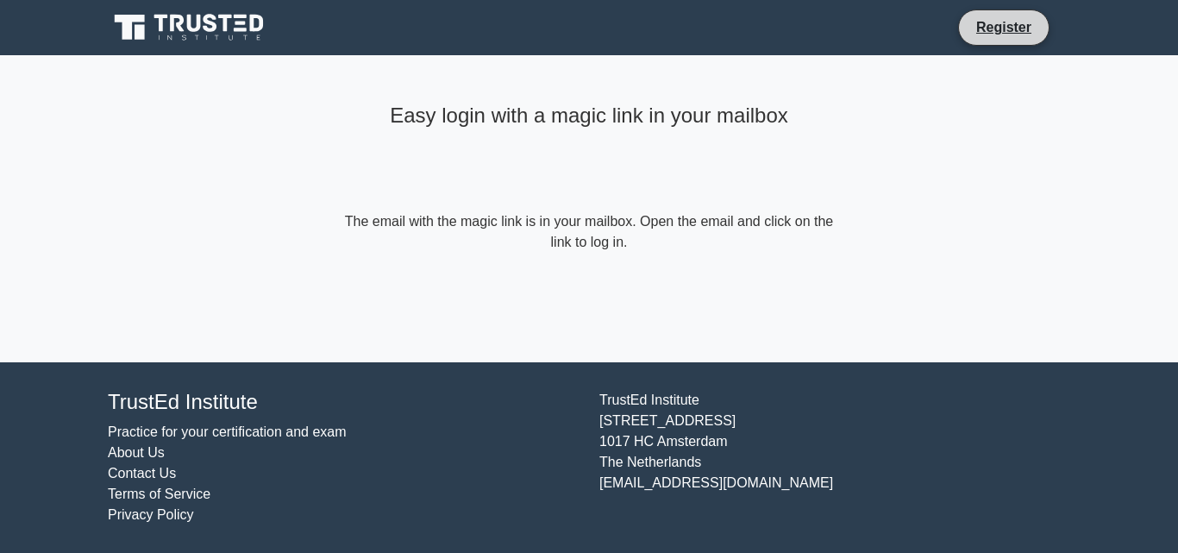
click at [995, 13] on li "Register" at bounding box center [1003, 27] width 91 height 36
click at [999, 22] on link "Register" at bounding box center [1004, 27] width 76 height 22
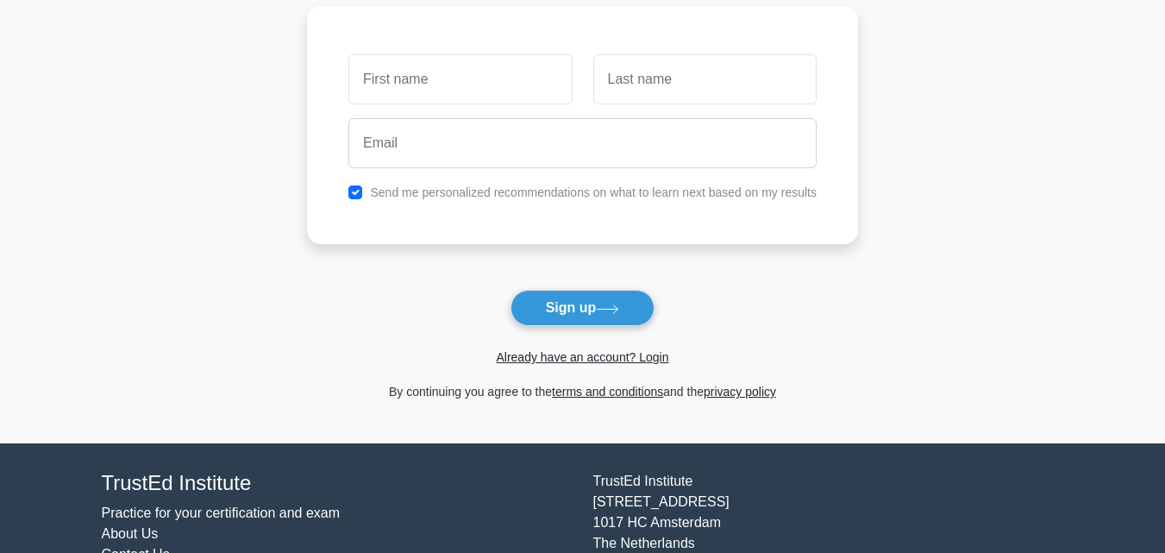
scroll to position [86, 0]
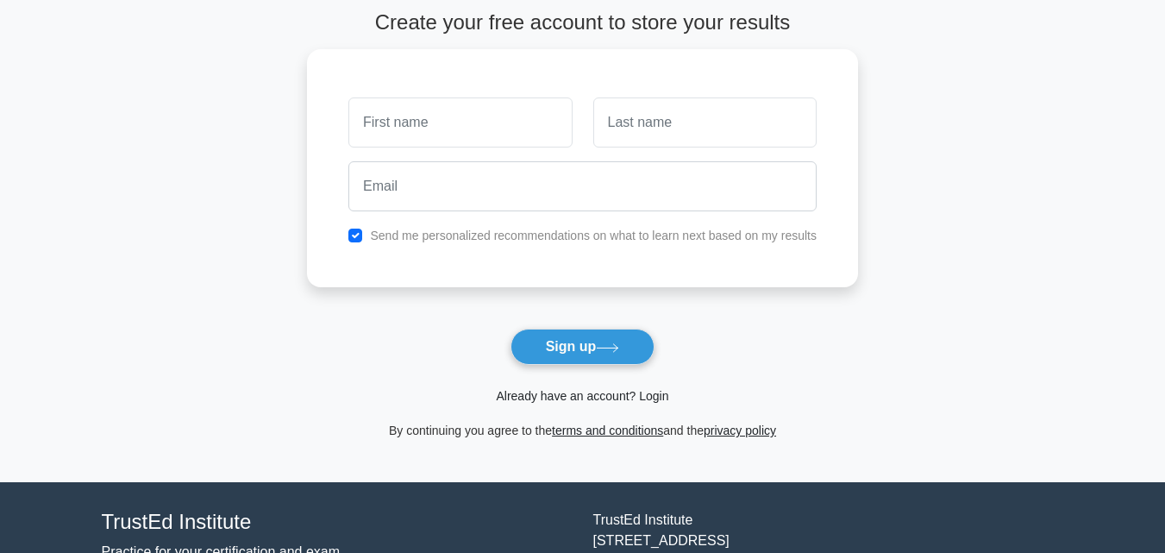
click at [647, 398] on link "Already have an account? Login" at bounding box center [582, 396] width 172 height 14
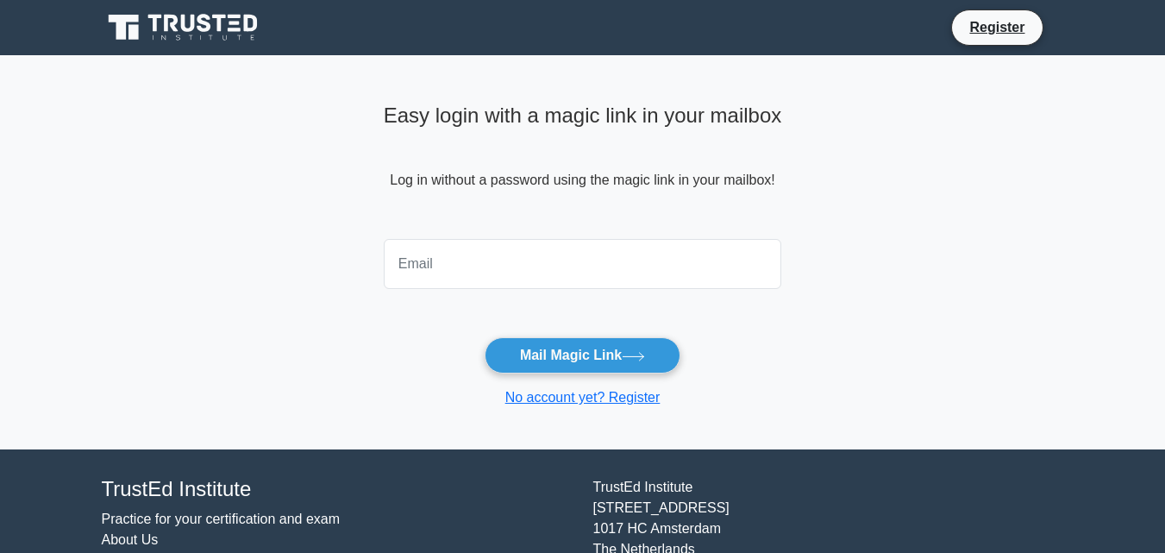
click at [448, 267] on input "email" at bounding box center [583, 264] width 398 height 50
type input "gracetidong20@gmail.com"
click at [631, 393] on link "No account yet? Register" at bounding box center [582, 397] width 155 height 15
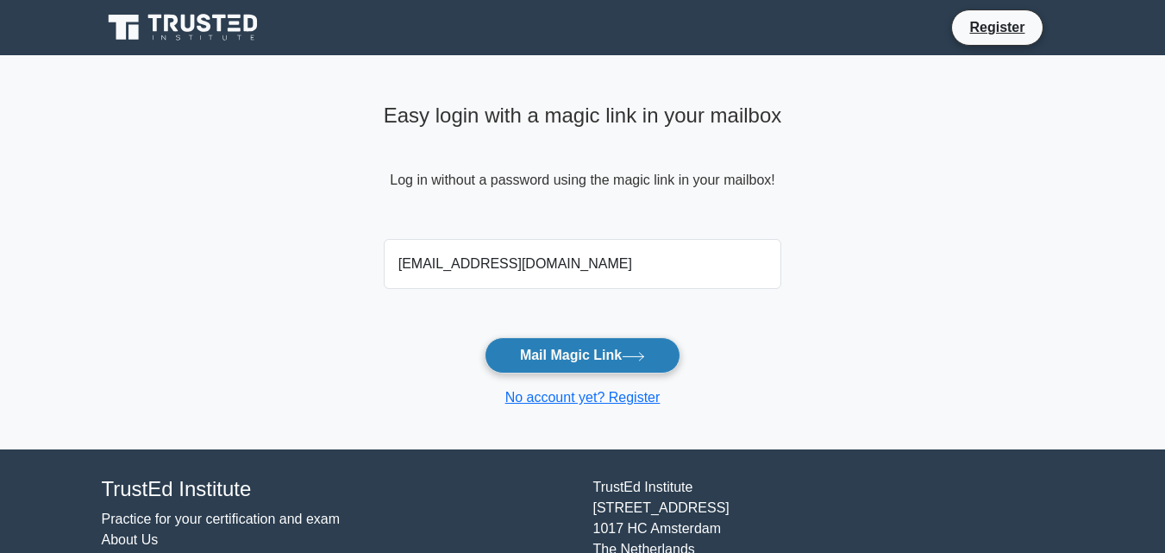
click at [542, 350] on button "Mail Magic Link" at bounding box center [583, 355] width 196 height 36
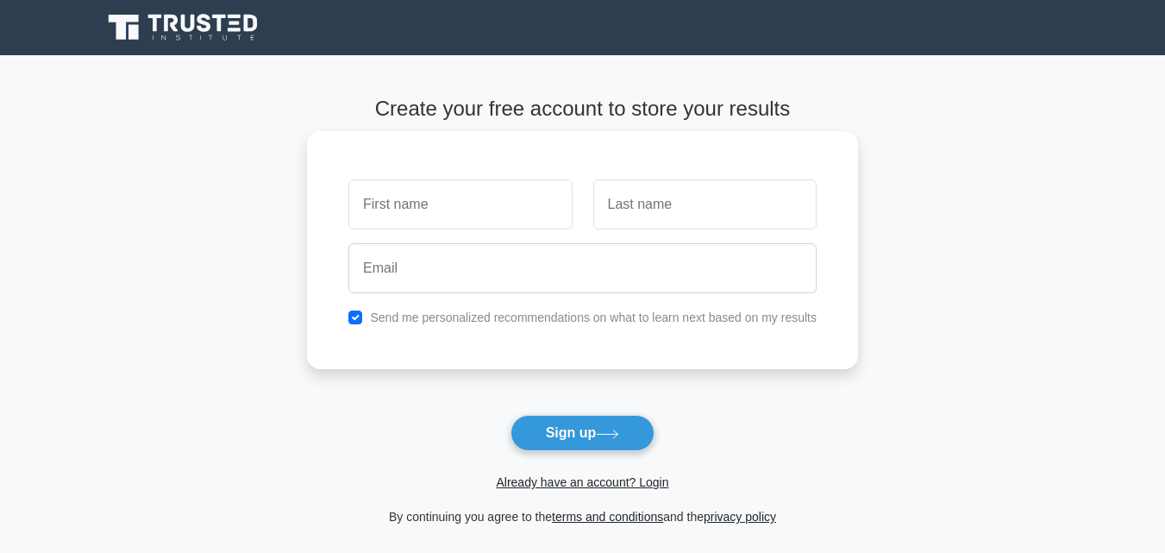
click at [437, 200] on input "text" at bounding box center [459, 204] width 223 height 50
type input "grace"
click at [673, 204] on input "text" at bounding box center [704, 204] width 223 height 50
type input "tidong"
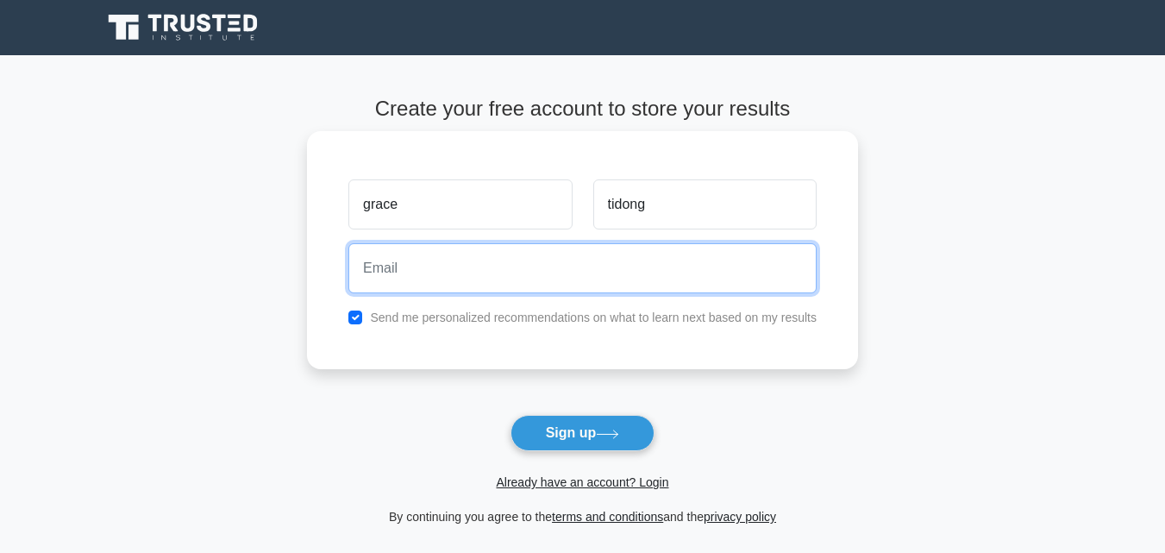
click at [503, 274] on input "email" at bounding box center [582, 268] width 468 height 50
type input "[EMAIL_ADDRESS][DOMAIN_NAME]"
click at [572, 268] on input "[EMAIL_ADDRESS][DOMAIN_NAME]" at bounding box center [582, 268] width 468 height 50
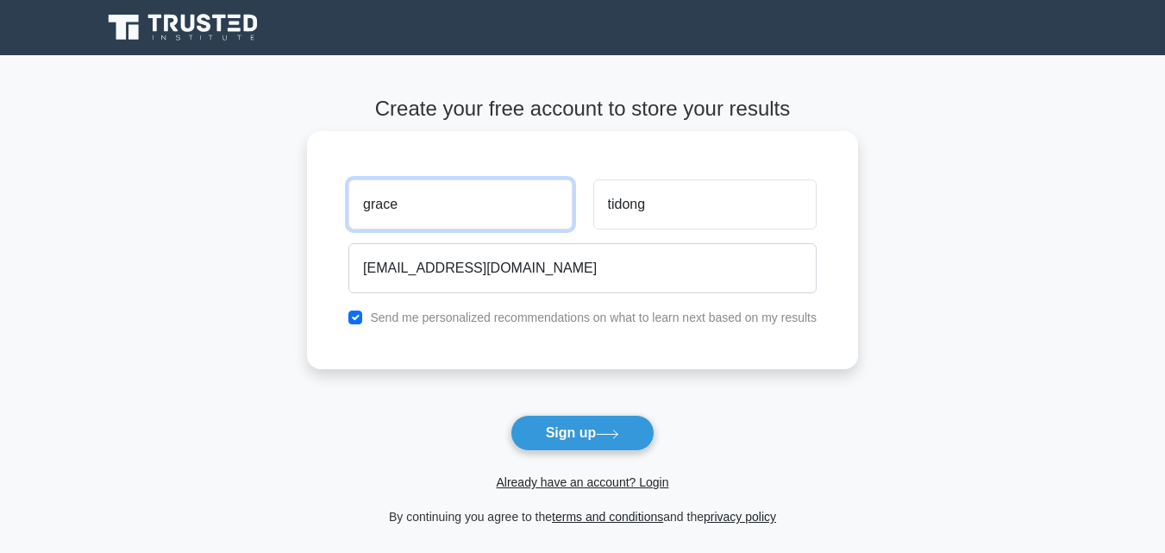
click at [403, 215] on input "grace" at bounding box center [459, 204] width 223 height 50
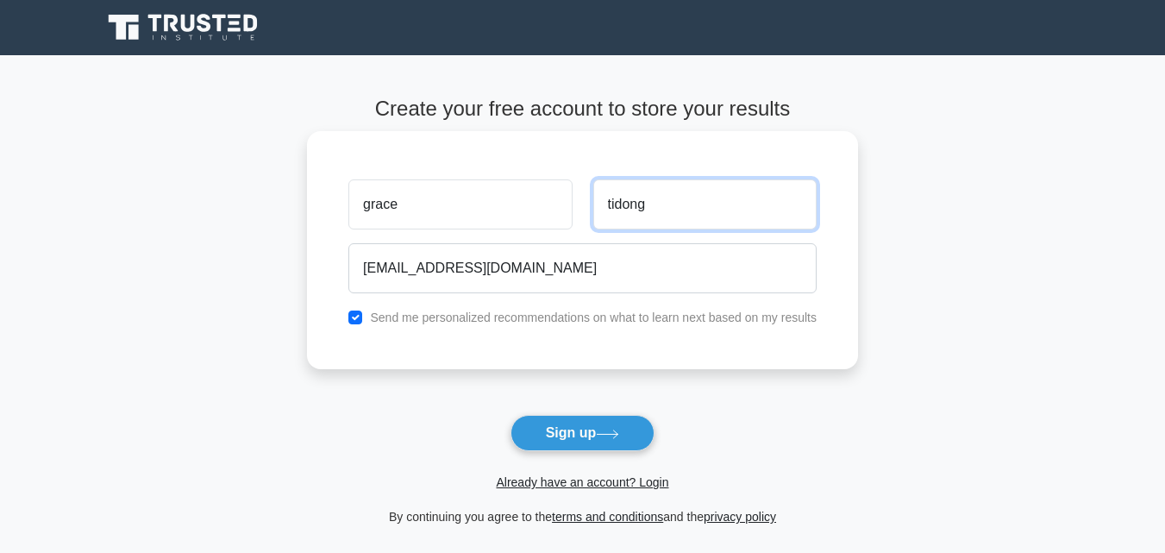
click at [617, 225] on input "tidong" at bounding box center [704, 204] width 223 height 50
